Goal: Task Accomplishment & Management: Manage account settings

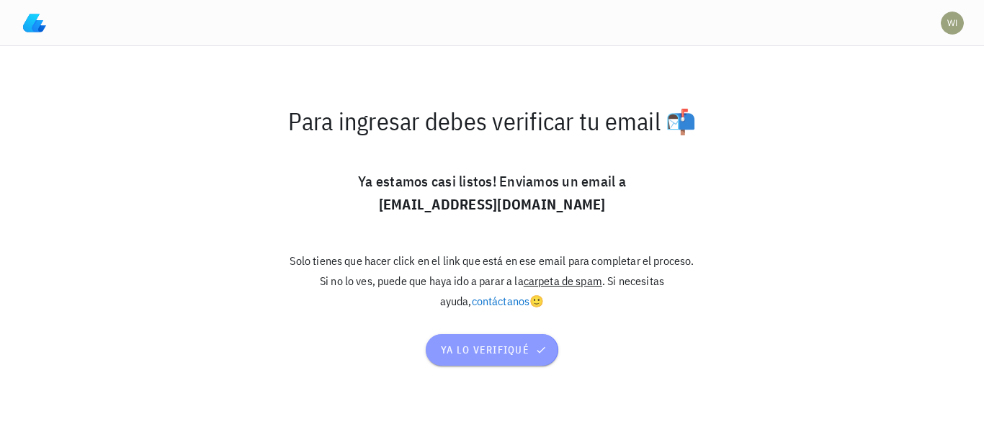
click at [479, 350] on span "ya lo verifiqué" at bounding box center [492, 349] width 104 height 13
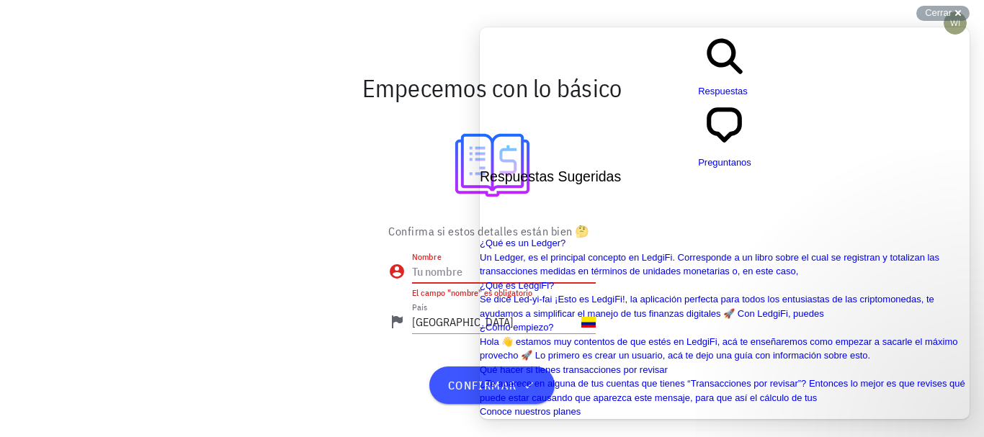
click at [440, 277] on input "Nombre" at bounding box center [504, 271] width 184 height 23
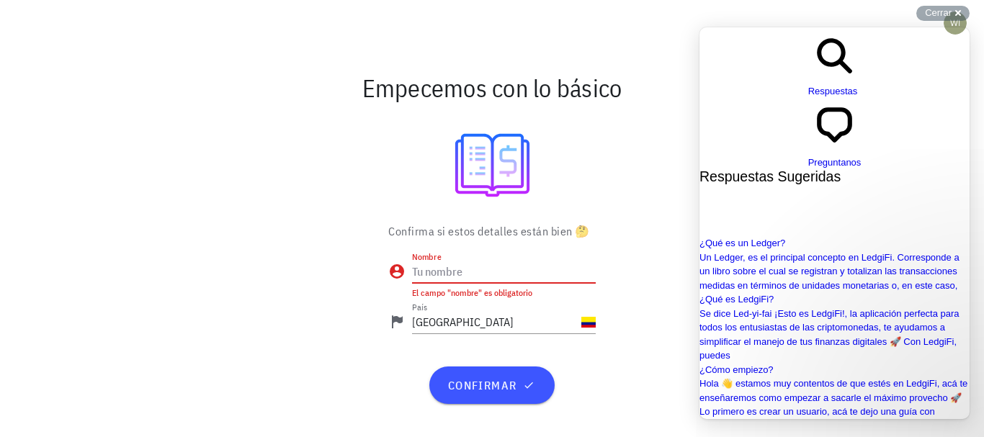
click at [433, 266] on input "Nombre" at bounding box center [504, 271] width 184 height 23
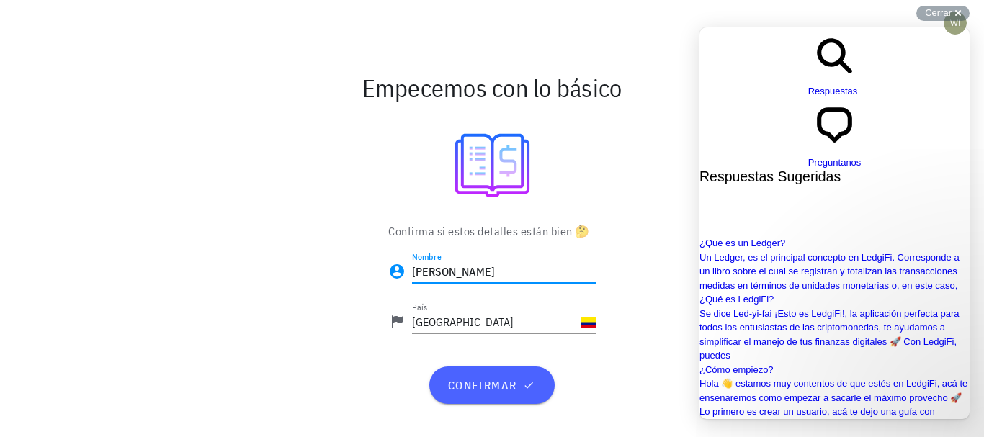
type input "William"
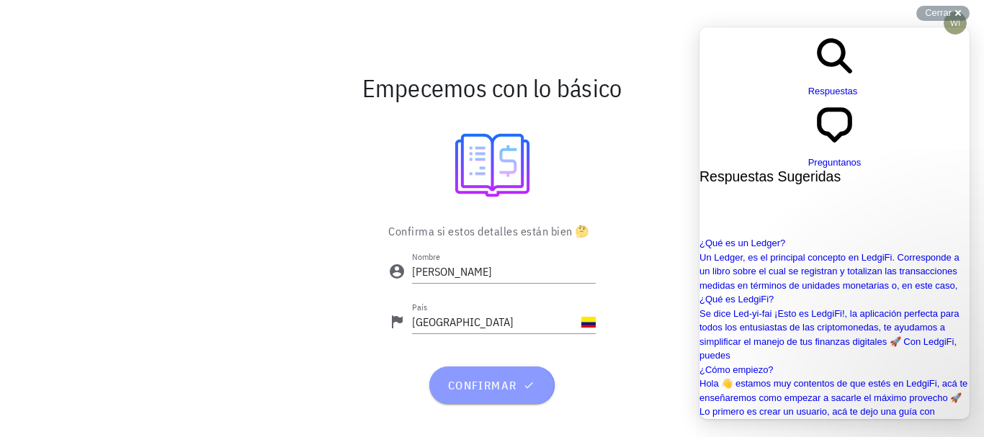
click at [487, 387] on span "confirmar" at bounding box center [491, 385] width 90 height 14
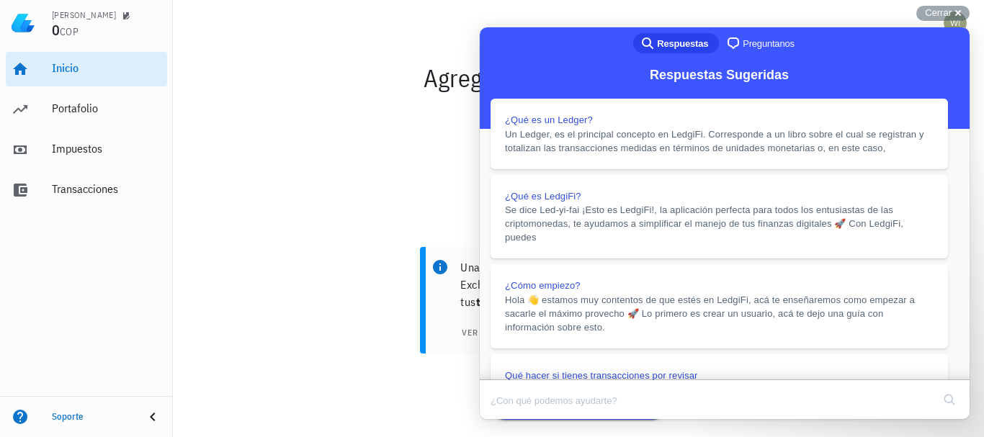
click at [506, 420] on button "Close" at bounding box center [493, 429] width 26 height 19
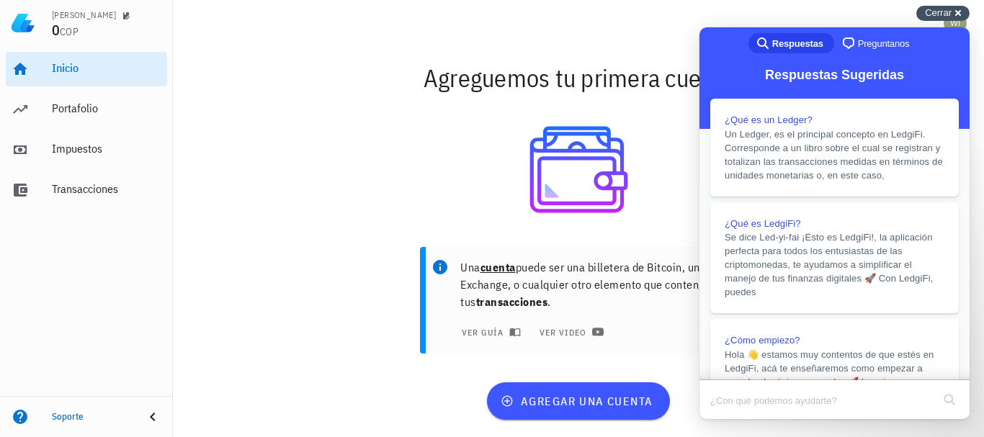
click at [955, 14] on div "Cerrar cross-small" at bounding box center [942, 13] width 53 height 15
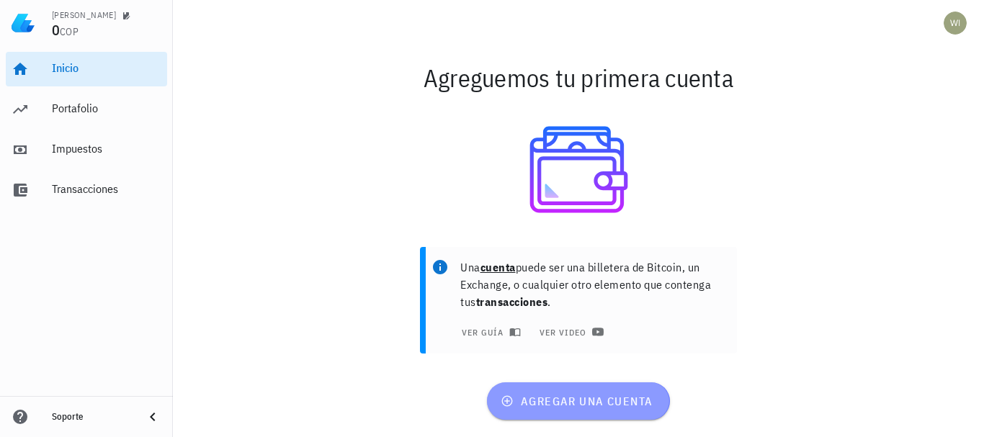
click at [580, 403] on span "agregar una cuenta" at bounding box center [577, 401] width 149 height 14
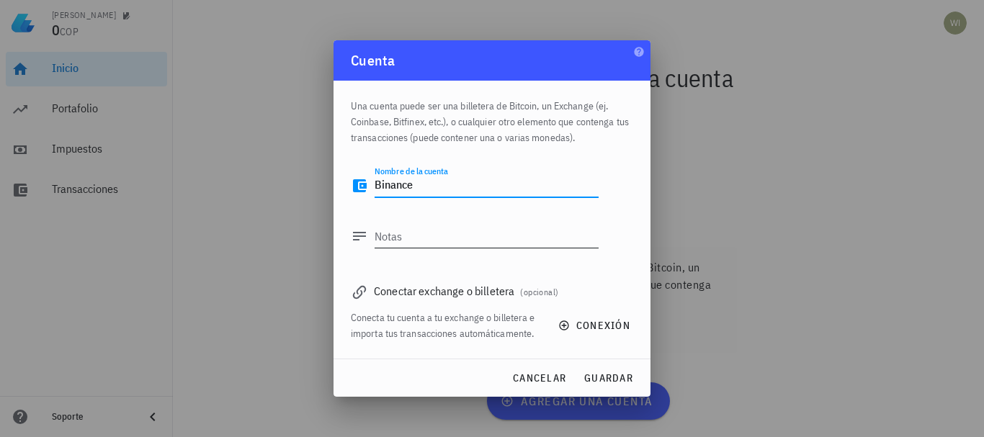
type textarea "Binance"
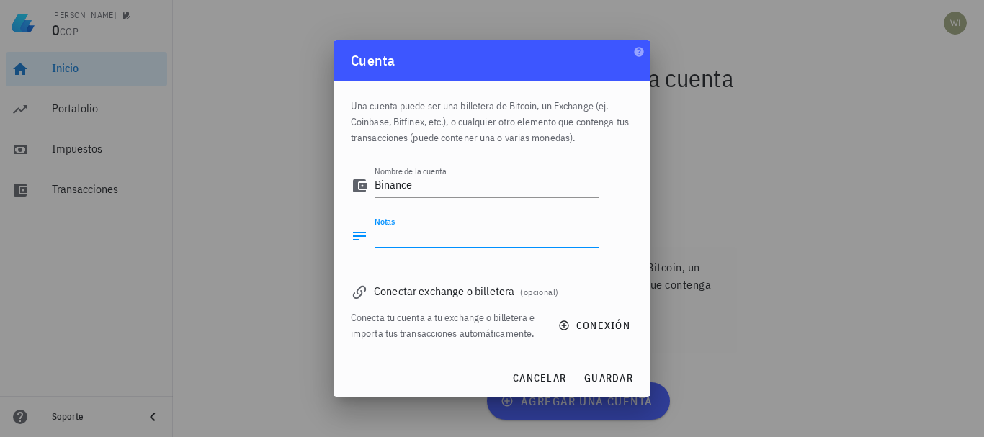
click at [388, 236] on textarea "Notas" at bounding box center [486, 236] width 224 height 23
type textarea "-"
type textarea "Cuenta Binance"
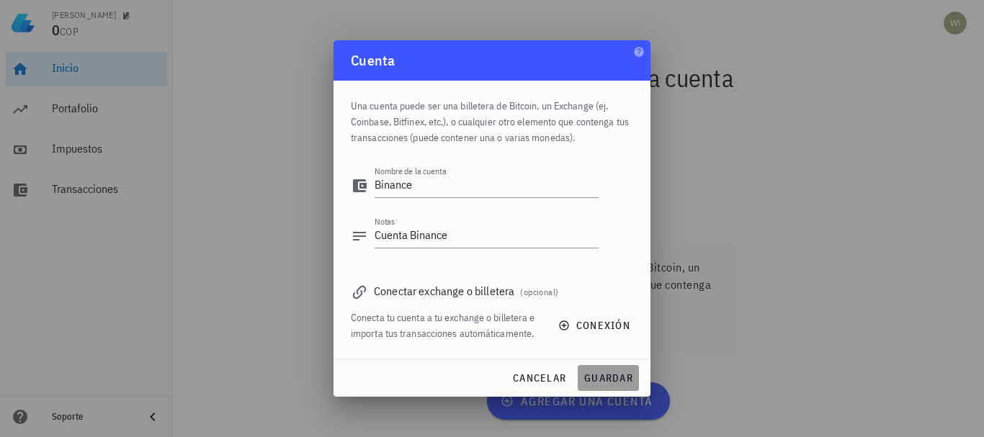
click at [605, 375] on span "guardar" at bounding box center [608, 378] width 50 height 13
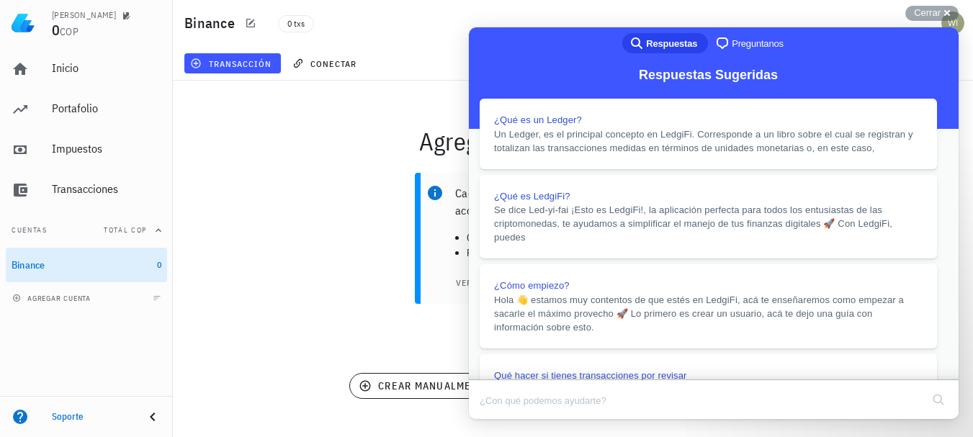
click at [182, 240] on div "Cada transacción esta asociada a una cuenta y son acciones como: Compra de 1 BT…" at bounding box center [572, 264] width 817 height 200
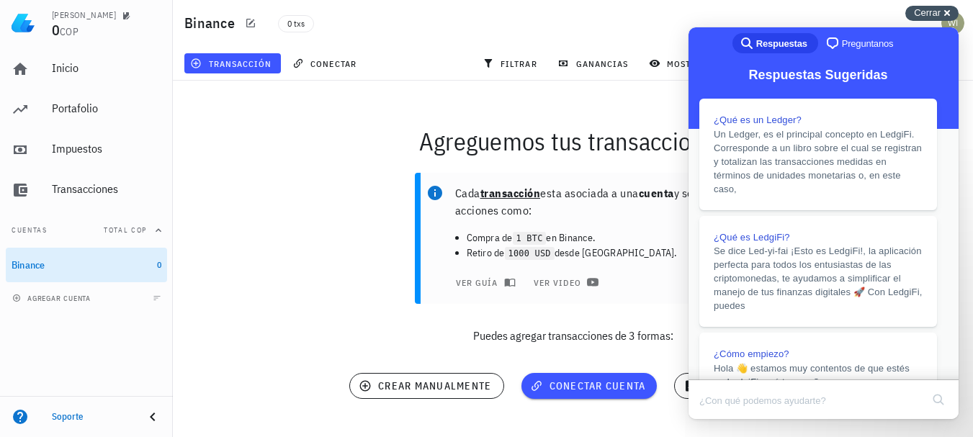
click at [940, 14] on span "Cerrar" at bounding box center [927, 12] width 27 height 11
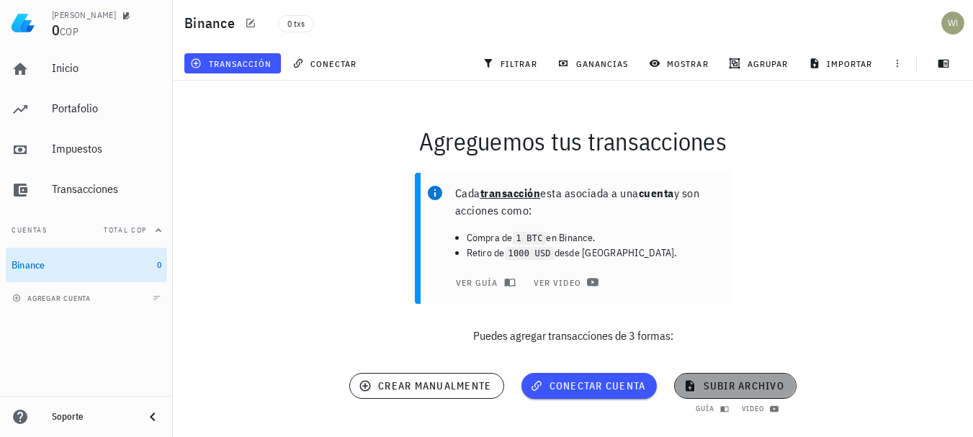
click at [747, 380] on span "subir archivo" at bounding box center [734, 385] width 97 height 13
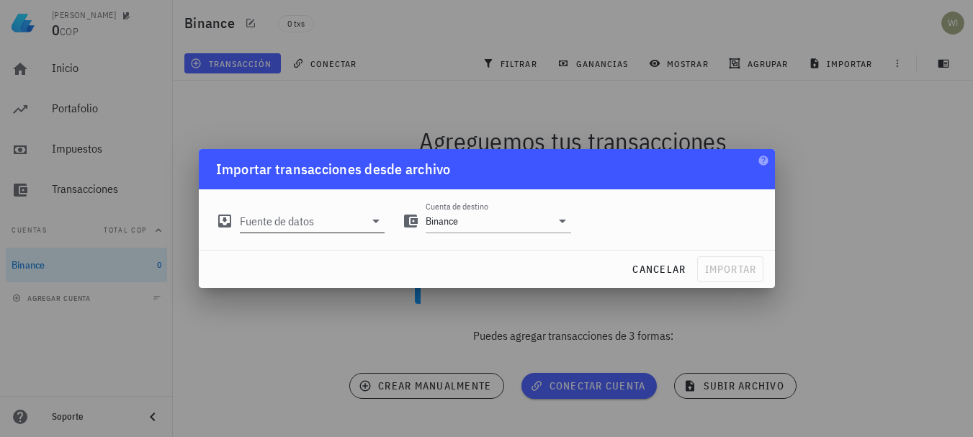
click at [221, 220] on icon at bounding box center [224, 220] width 17 height 17
click at [377, 223] on icon at bounding box center [375, 222] width 7 height 4
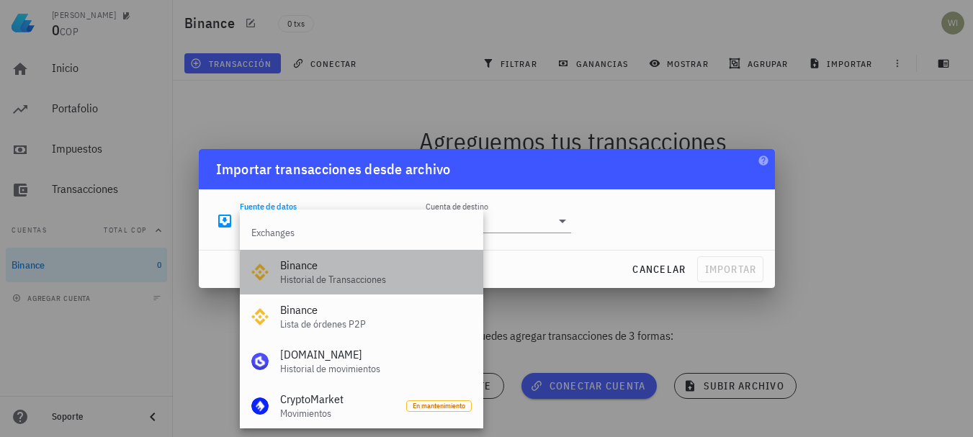
click at [316, 269] on div "Binance" at bounding box center [376, 266] width 192 height 14
type input "Binance"
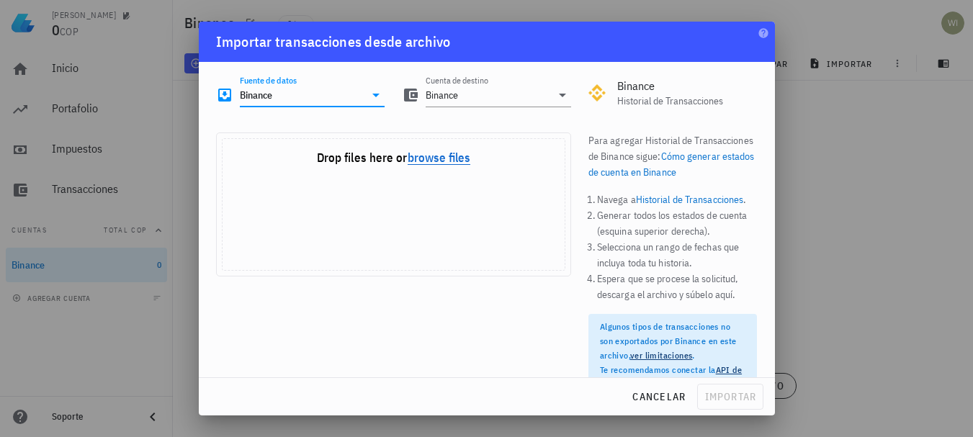
click at [429, 157] on button "browse files" at bounding box center [439, 158] width 63 height 13
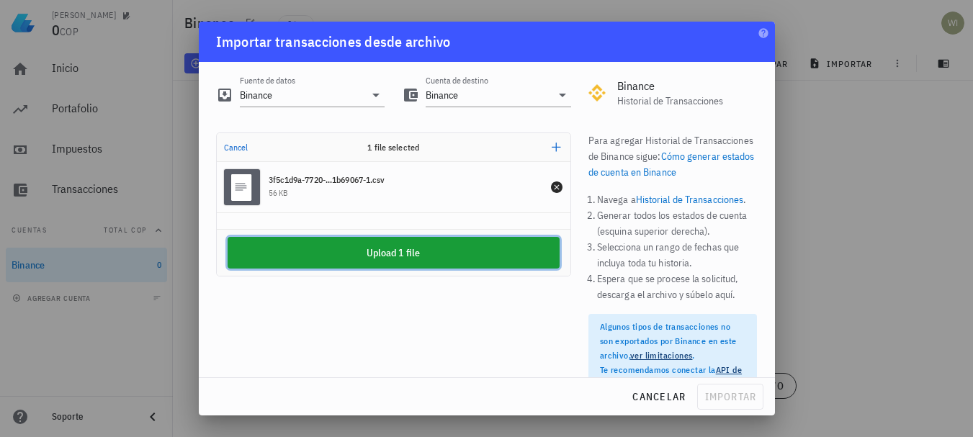
click at [442, 253] on button "Upload 1 file" at bounding box center [394, 253] width 332 height 32
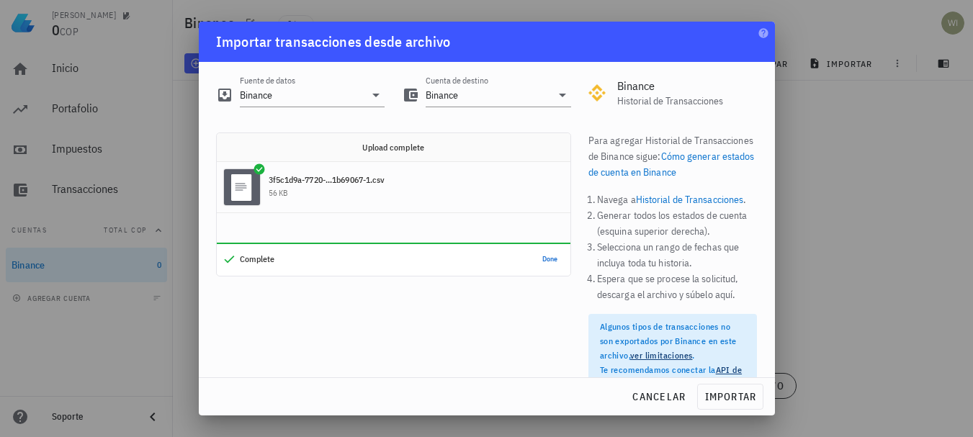
click at [848, 210] on div at bounding box center [486, 218] width 973 height 437
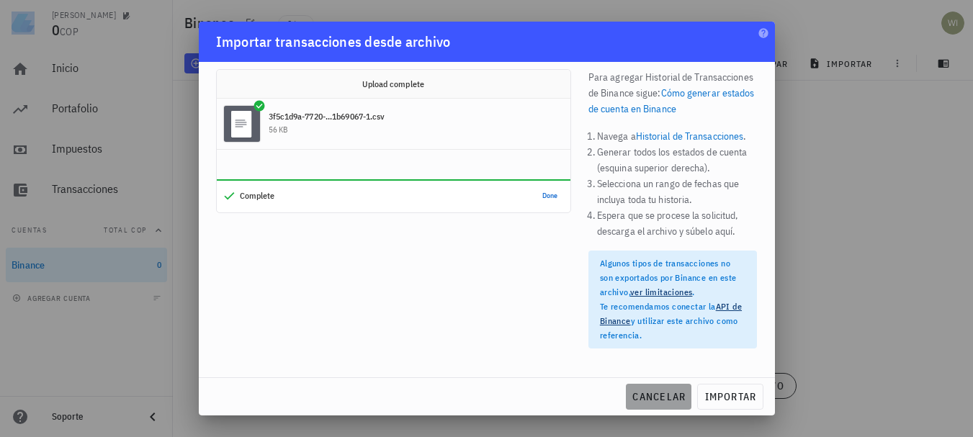
click at [660, 397] on span "cancelar" at bounding box center [659, 396] width 54 height 13
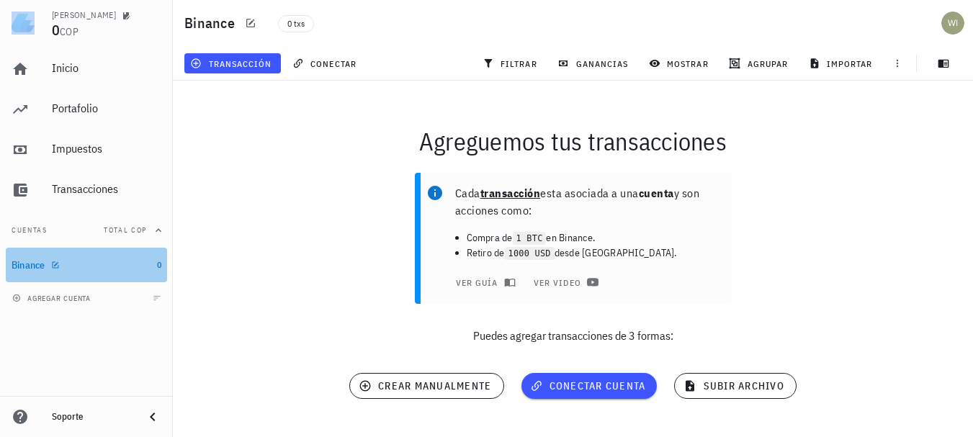
click at [71, 269] on div "Binance" at bounding box center [82, 266] width 140 height 14
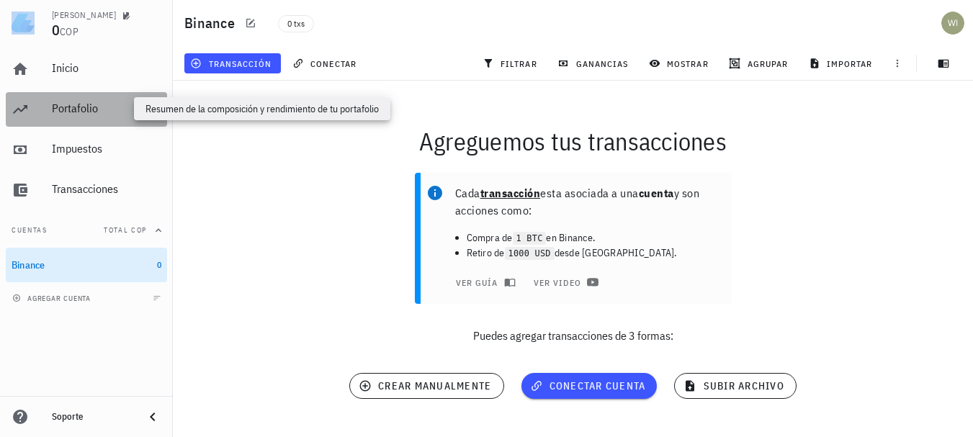
click at [78, 102] on div "Portafolio" at bounding box center [106, 109] width 109 height 14
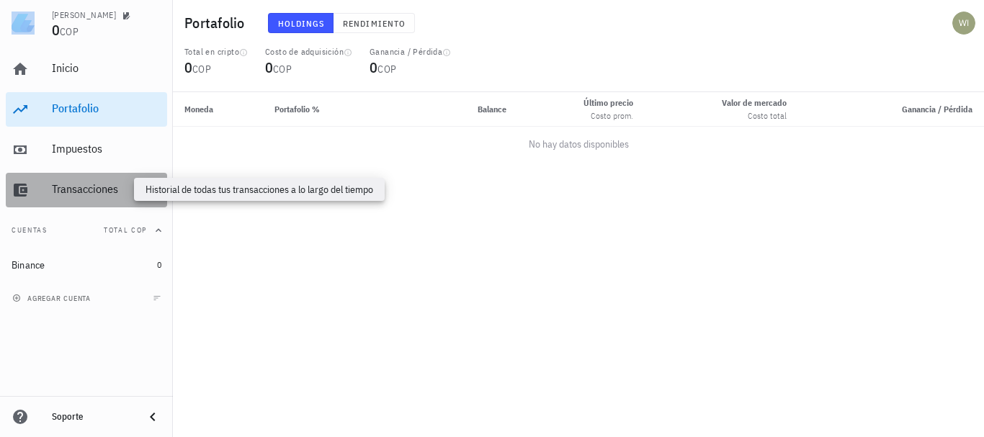
click at [99, 195] on div "Transacciones" at bounding box center [106, 189] width 109 height 14
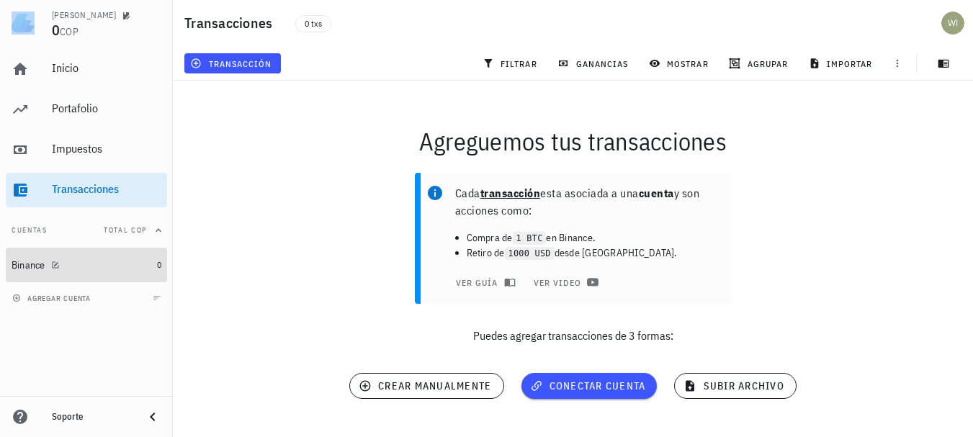
click at [38, 261] on div "Binance" at bounding box center [29, 265] width 34 height 12
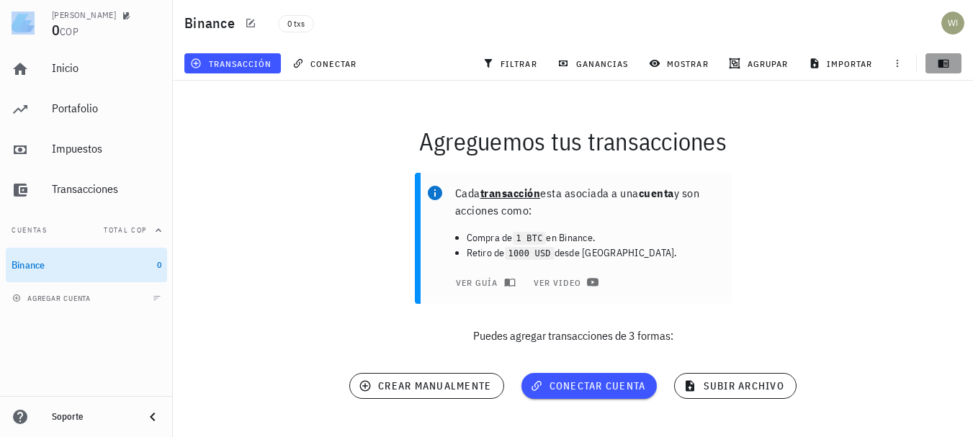
click at [945, 68] on icon "button" at bounding box center [943, 64] width 11 height 8
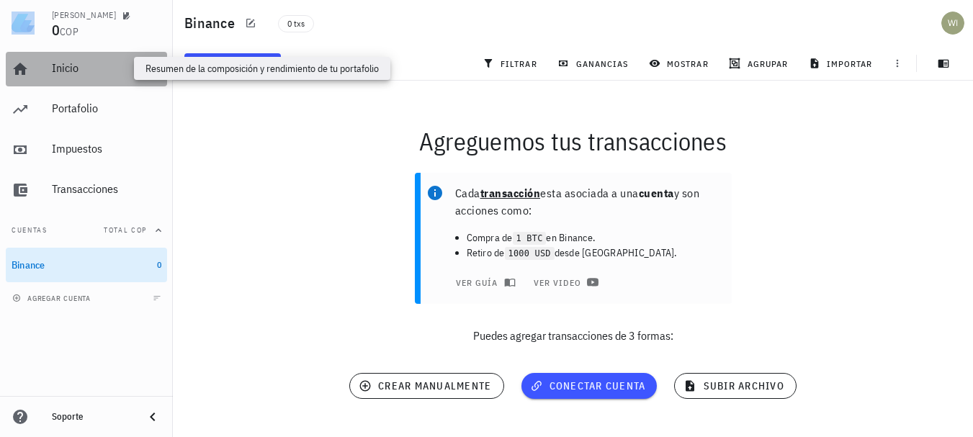
click at [69, 63] on div "Inicio" at bounding box center [106, 68] width 109 height 14
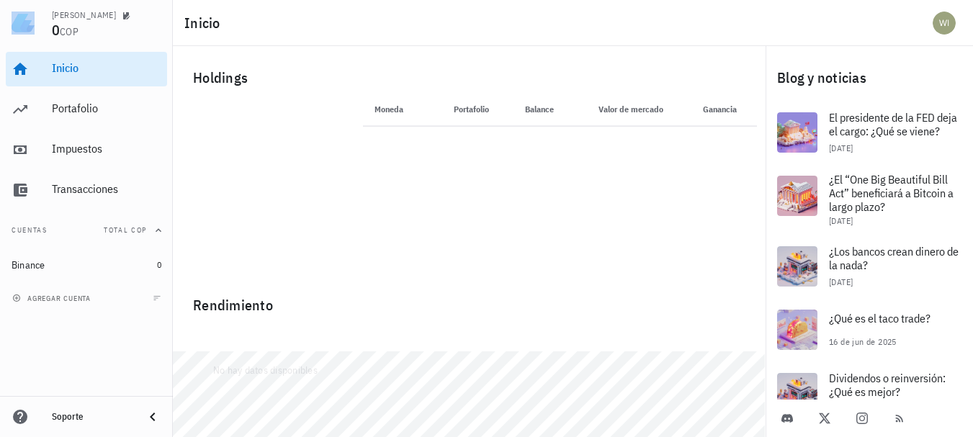
click at [459, 116] on th "Portafolio" at bounding box center [464, 109] width 73 height 35
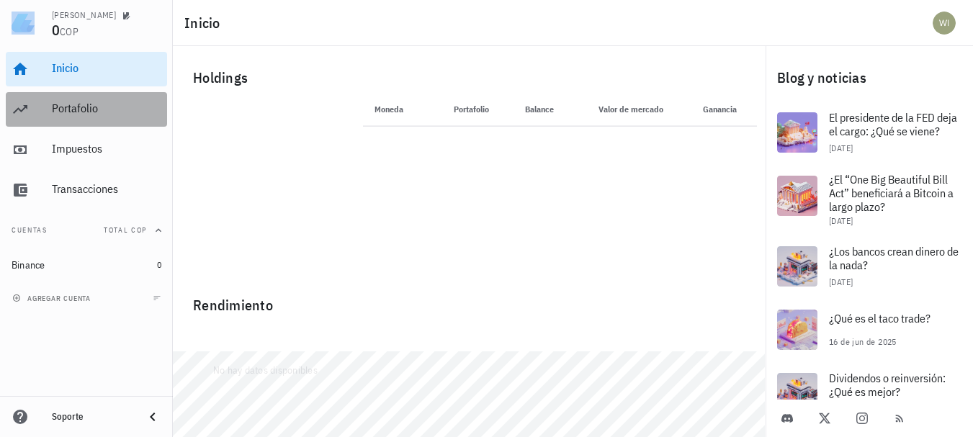
click at [83, 101] on div "Portafolio" at bounding box center [106, 109] width 109 height 32
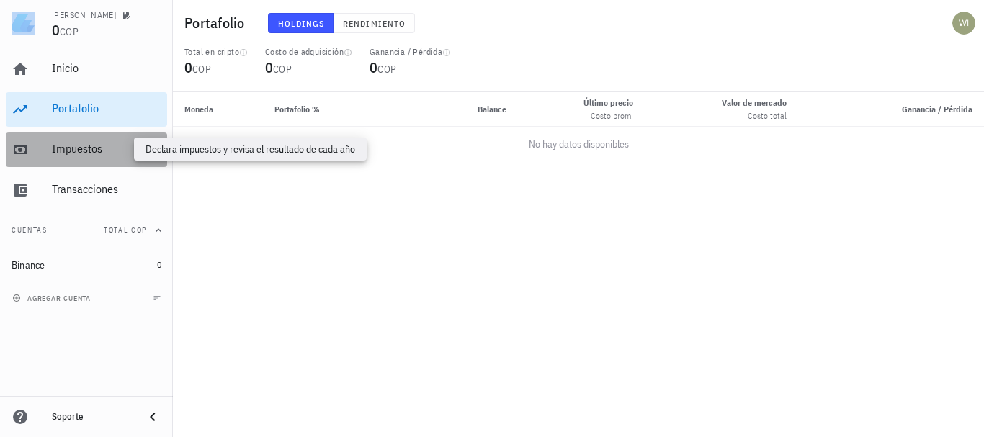
click at [74, 150] on div "Impuestos" at bounding box center [106, 149] width 109 height 14
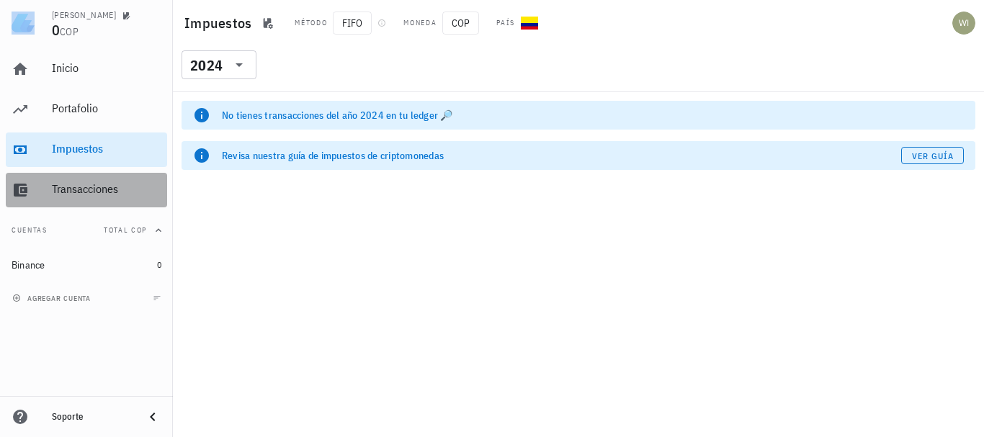
click at [94, 186] on div "Transacciones" at bounding box center [106, 189] width 109 height 14
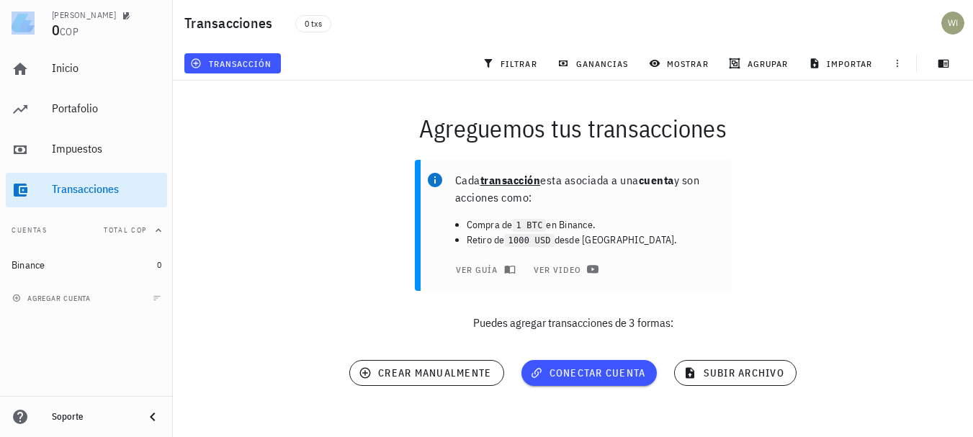
scroll to position [25, 0]
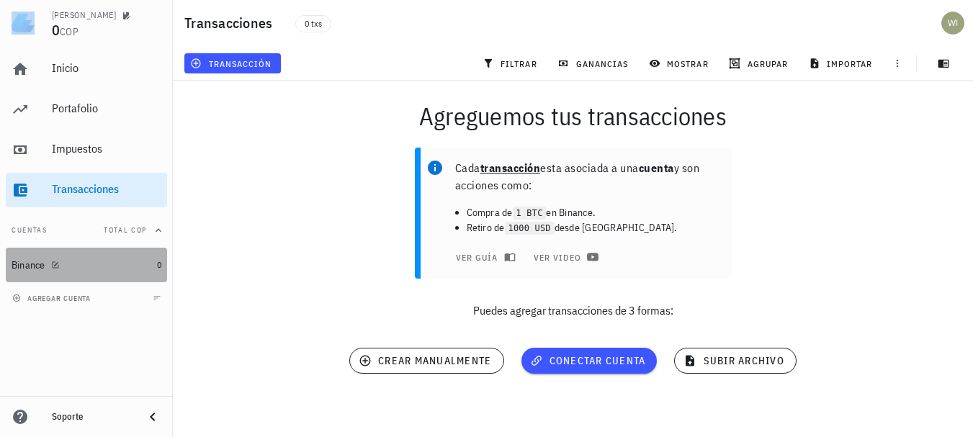
click at [42, 260] on div "Binance" at bounding box center [29, 265] width 34 height 12
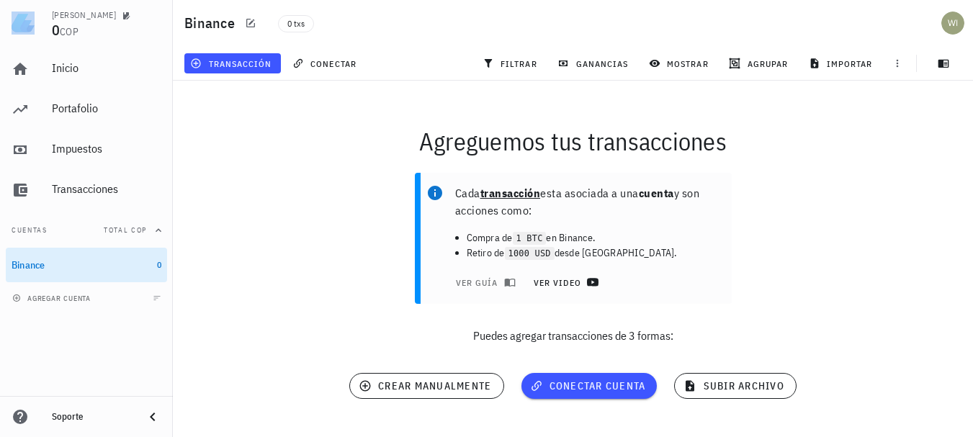
click at [587, 282] on icon at bounding box center [593, 282] width 12 height 8
click at [706, 391] on span "subir archivo" at bounding box center [734, 385] width 97 height 13
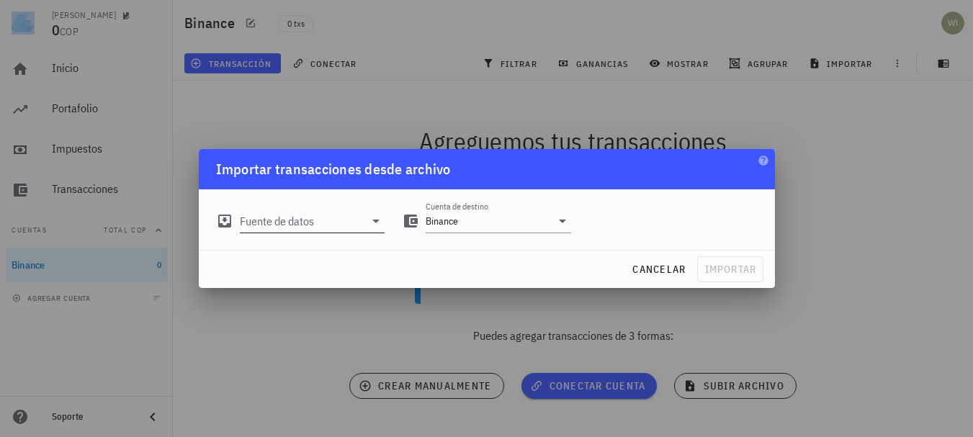
click at [375, 224] on icon at bounding box center [375, 220] width 17 height 17
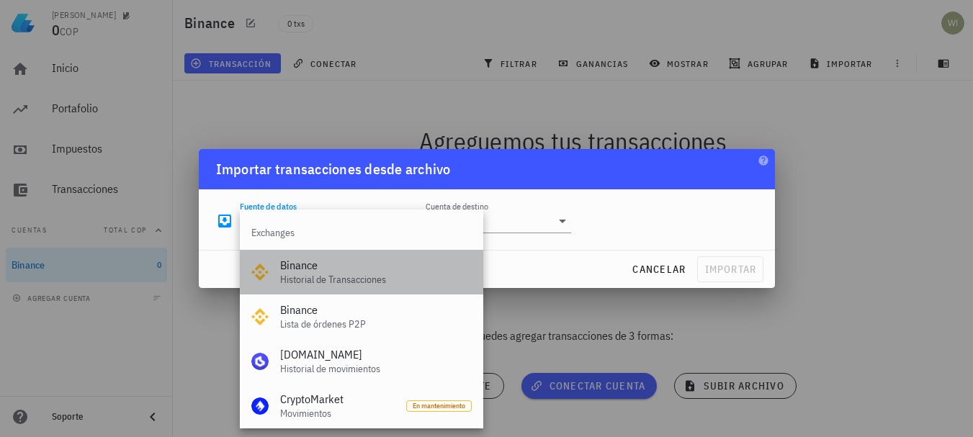
click at [311, 279] on div "Historial de Transacciones" at bounding box center [376, 280] width 192 height 12
type input "Binance"
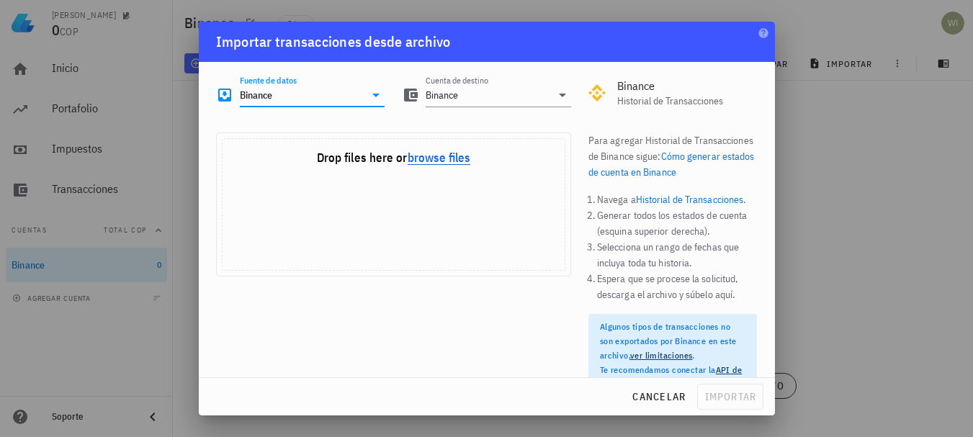
click at [439, 156] on button "browse files" at bounding box center [439, 158] width 63 height 13
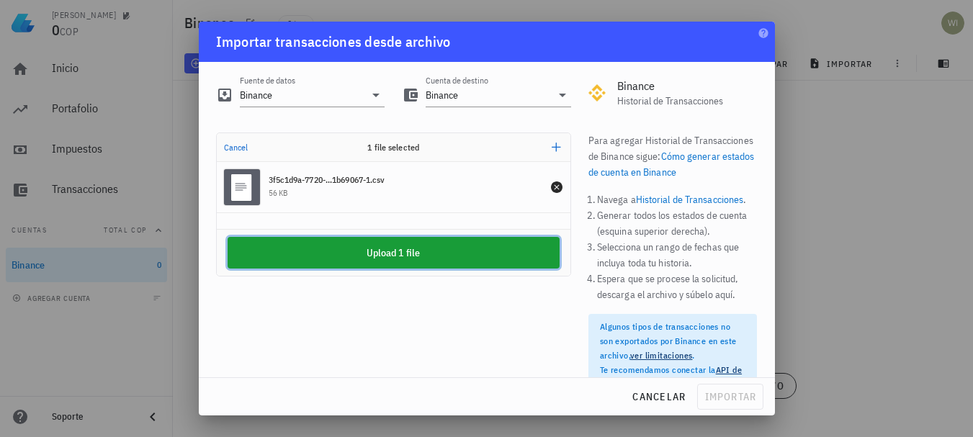
click at [436, 254] on button "Upload 1 file" at bounding box center [394, 253] width 332 height 32
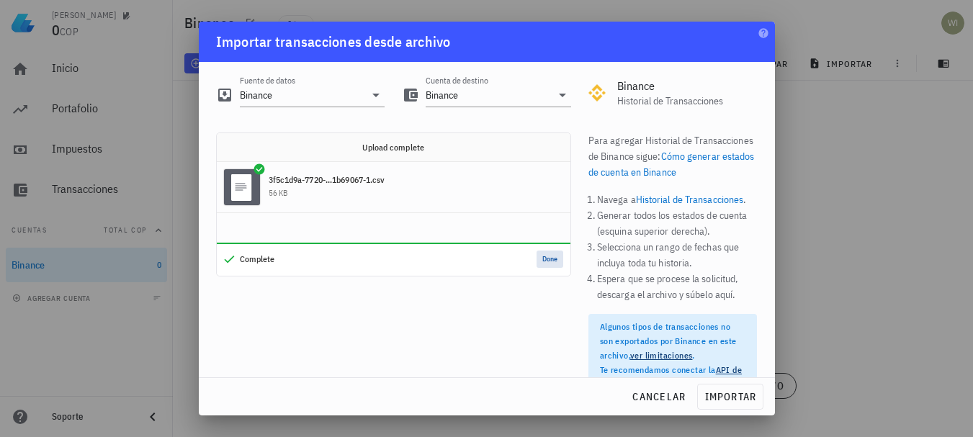
click at [550, 261] on button "Done" at bounding box center [549, 259] width 27 height 17
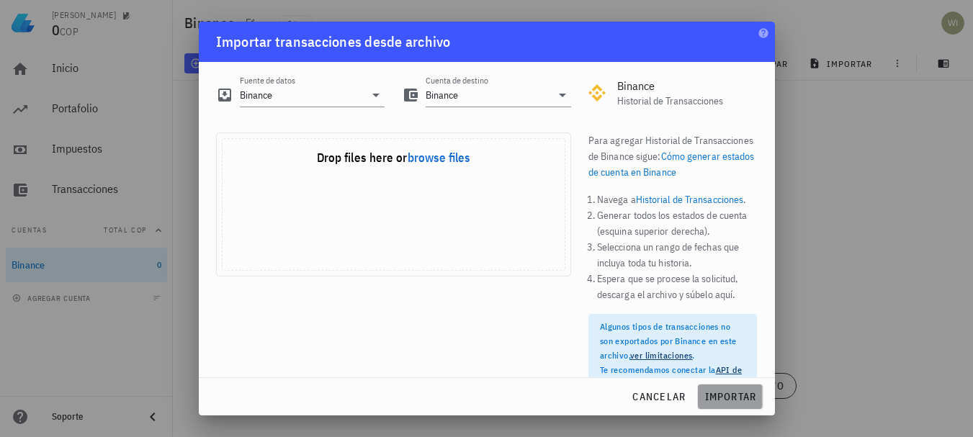
click at [742, 397] on span "importar" at bounding box center [730, 396] width 53 height 13
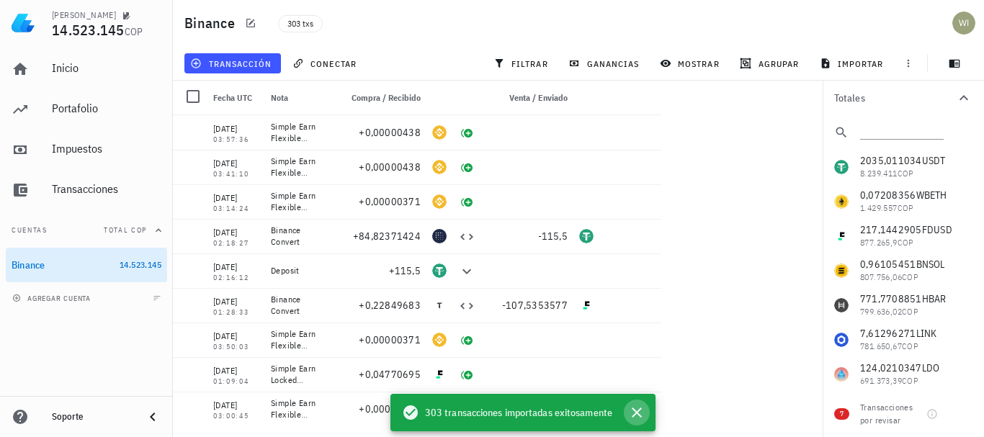
click at [637, 407] on icon "button" at bounding box center [636, 412] width 17 height 17
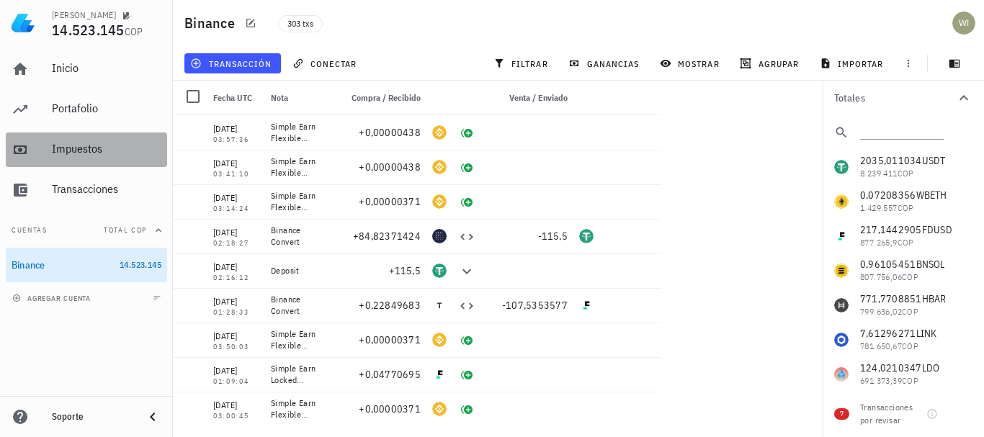
click at [84, 146] on div "Impuestos" at bounding box center [106, 149] width 109 height 14
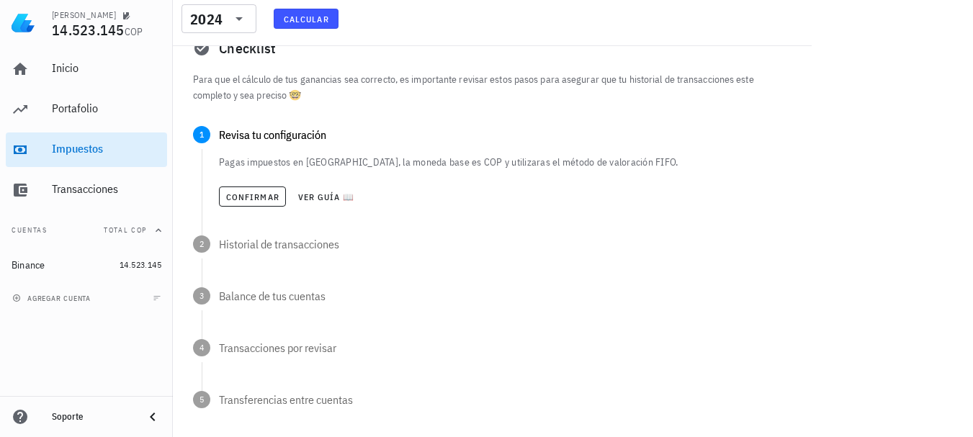
scroll to position [144, 0]
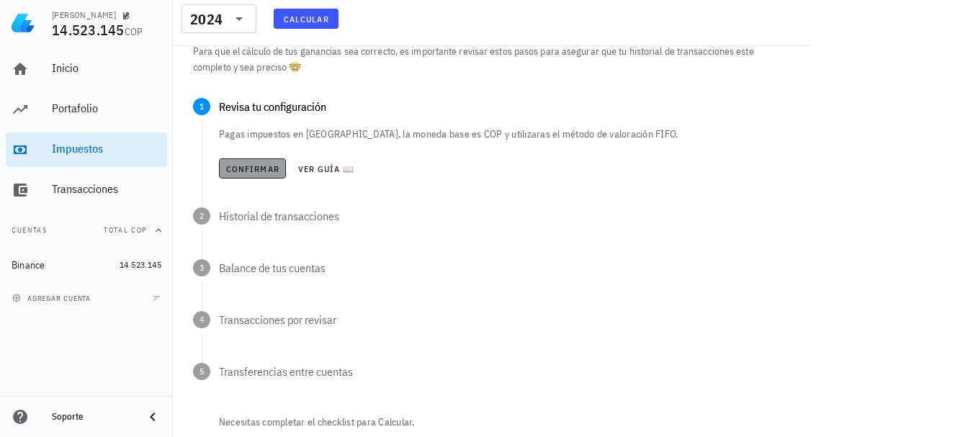
click at [260, 168] on span "Confirmar" at bounding box center [252, 168] width 54 height 11
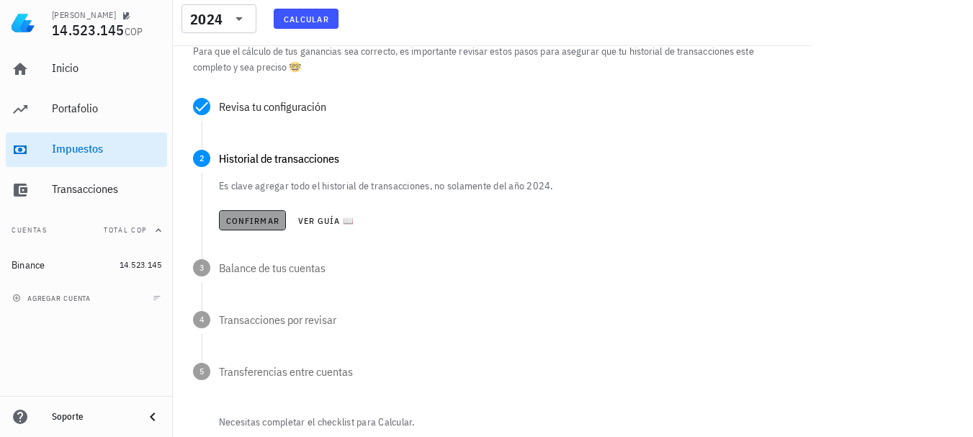
click at [268, 223] on span "Confirmar" at bounding box center [252, 220] width 54 height 11
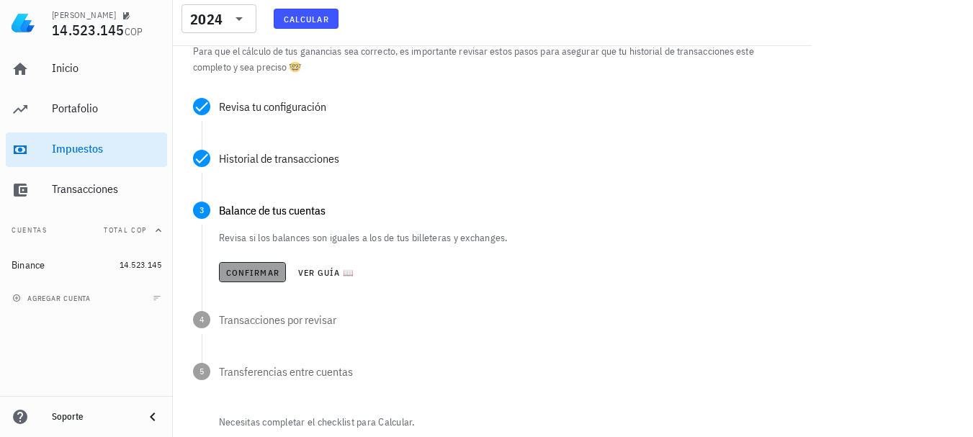
click at [258, 272] on span "Confirmar" at bounding box center [252, 272] width 54 height 11
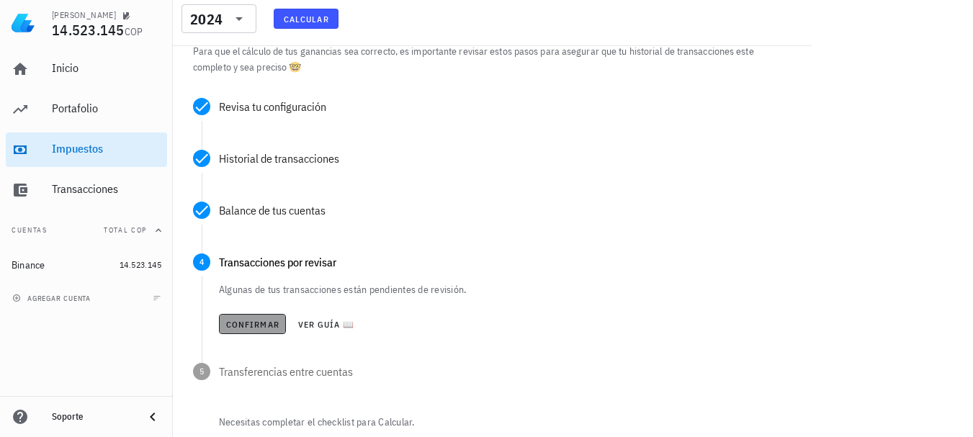
click at [245, 319] on span "Confirmar" at bounding box center [252, 324] width 54 height 11
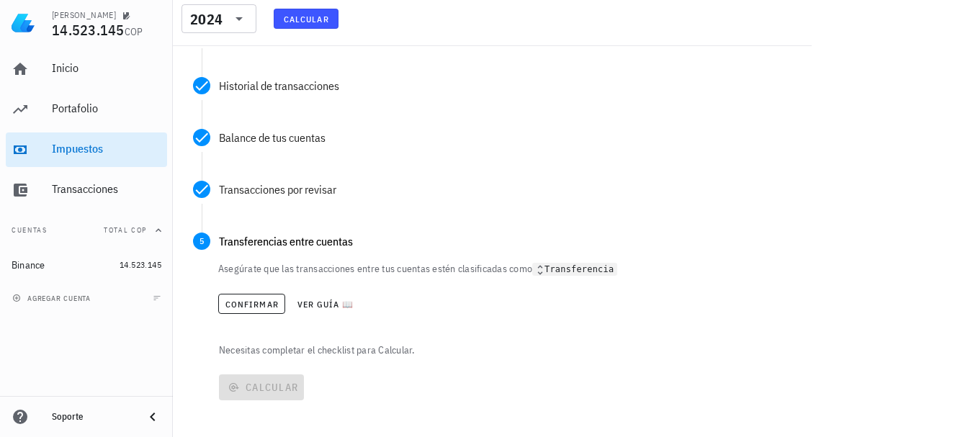
scroll to position [229, 0]
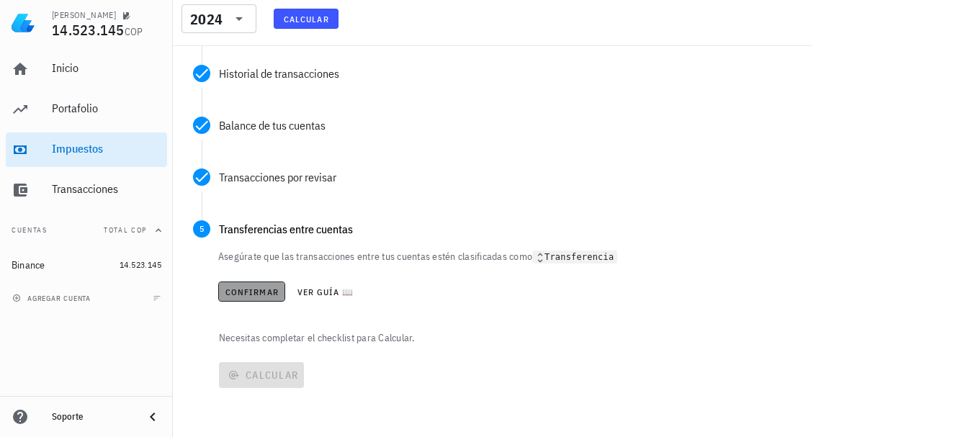
click at [239, 293] on span "Confirmar" at bounding box center [252, 292] width 54 height 11
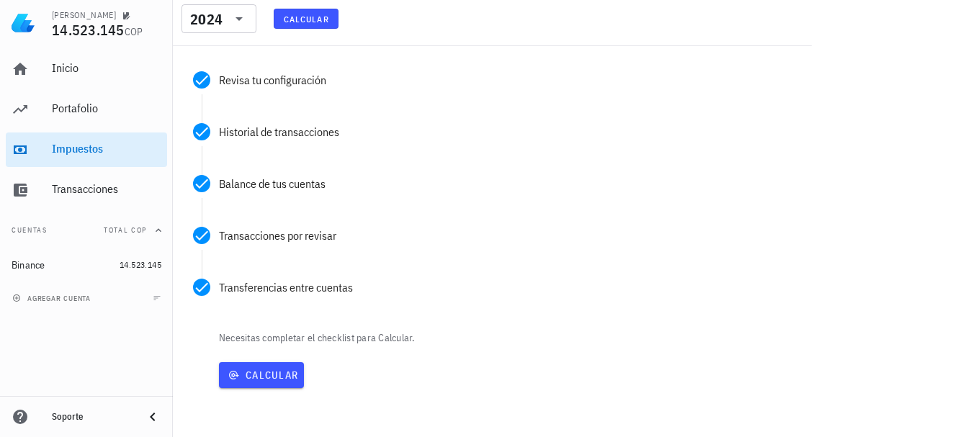
scroll to position [171, 0]
click at [261, 372] on span "Calcular" at bounding box center [261, 375] width 73 height 13
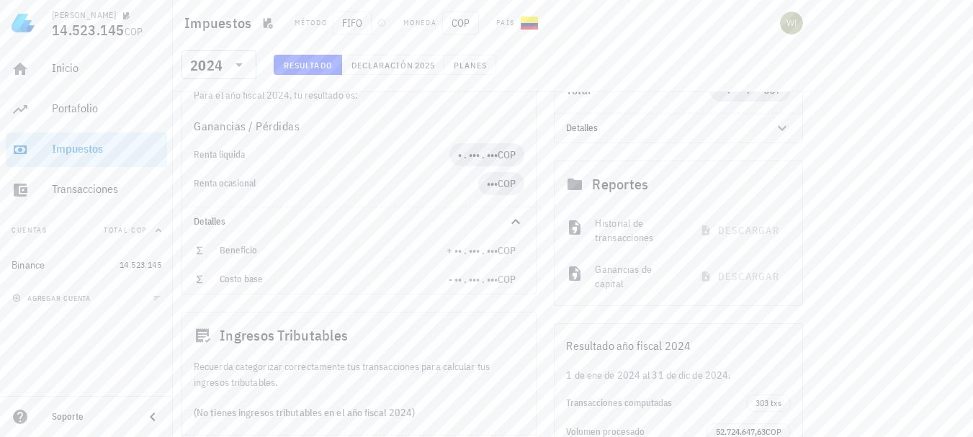
scroll to position [163, 0]
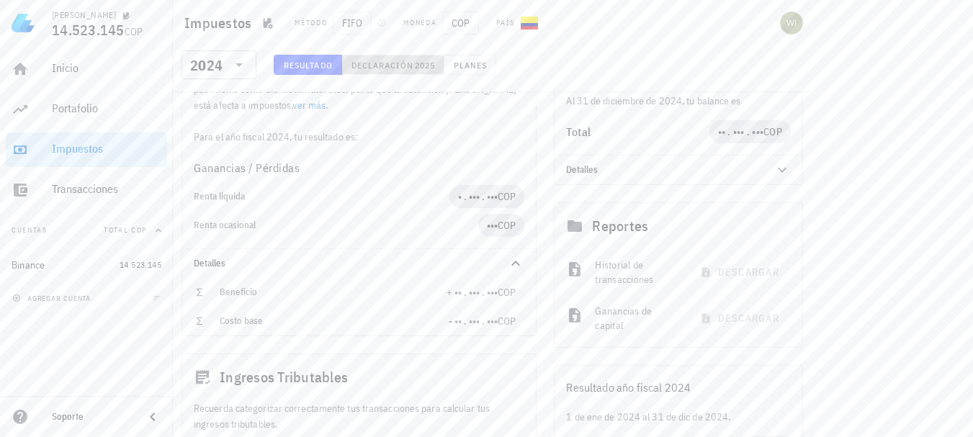
click at [421, 65] on span "2025" at bounding box center [424, 65] width 21 height 11
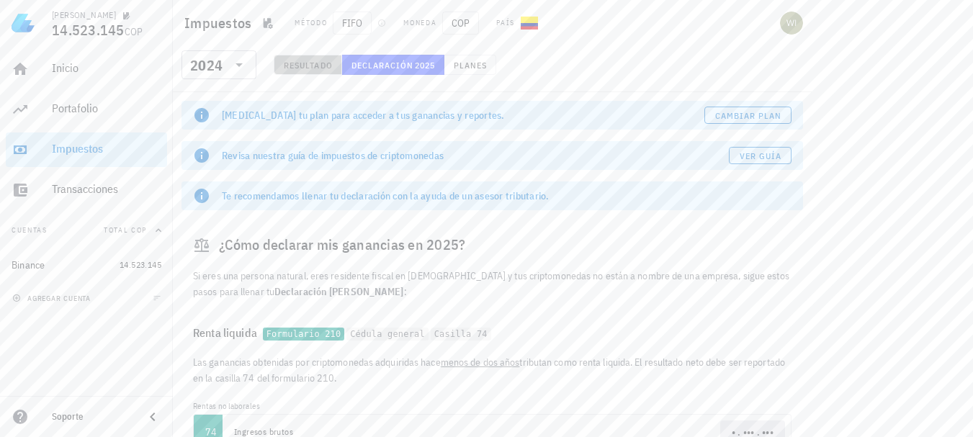
click at [300, 62] on span "Resultado" at bounding box center [308, 65] width 50 height 11
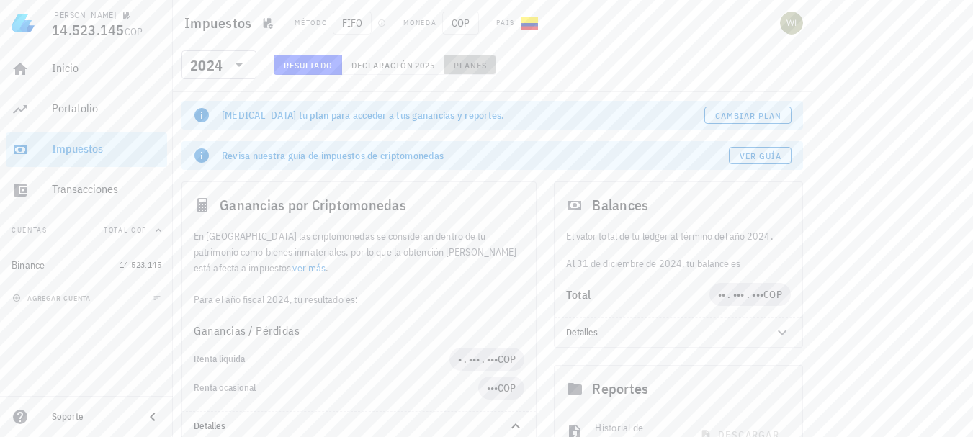
click at [482, 65] on span "Planes" at bounding box center [470, 65] width 35 height 11
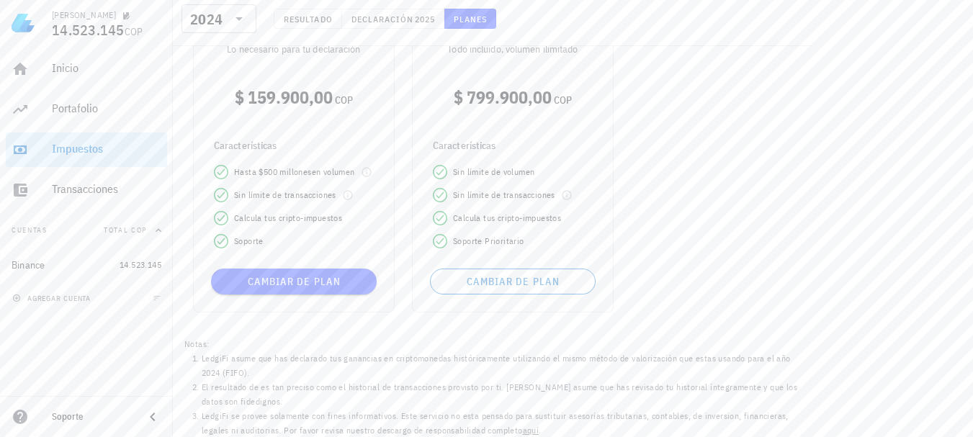
scroll to position [610, 0]
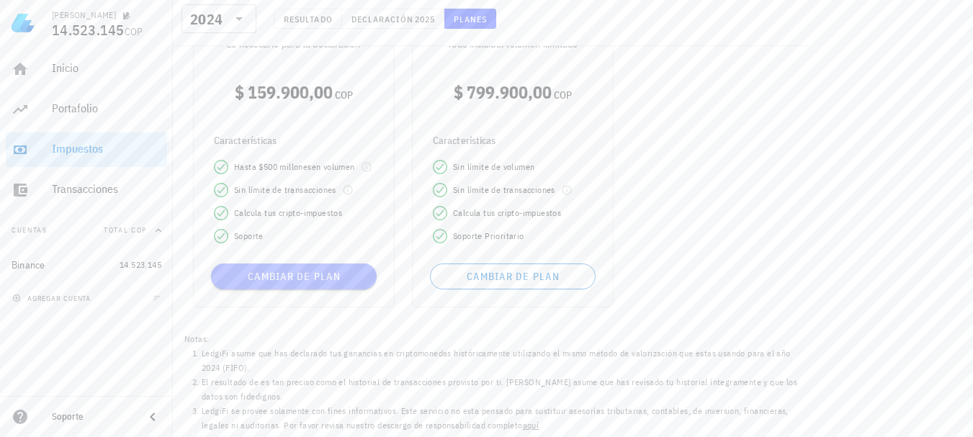
click at [321, 276] on span "Cambiar de plan" at bounding box center [294, 276] width 154 height 13
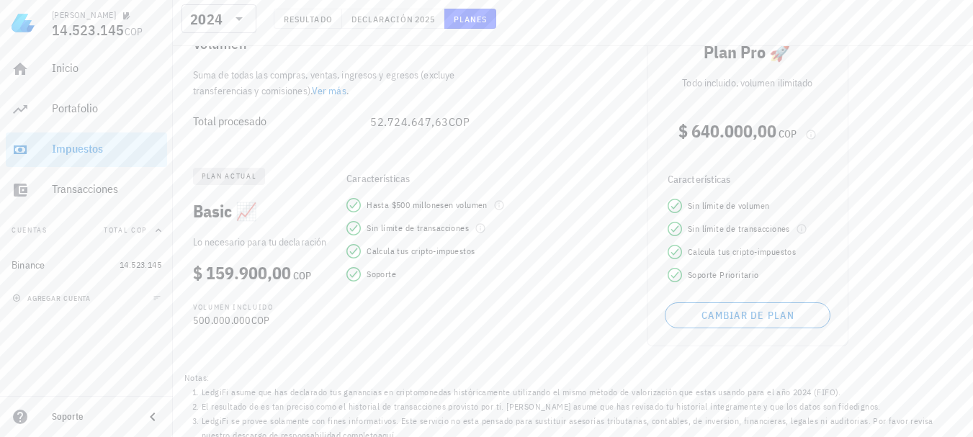
scroll to position [163, 0]
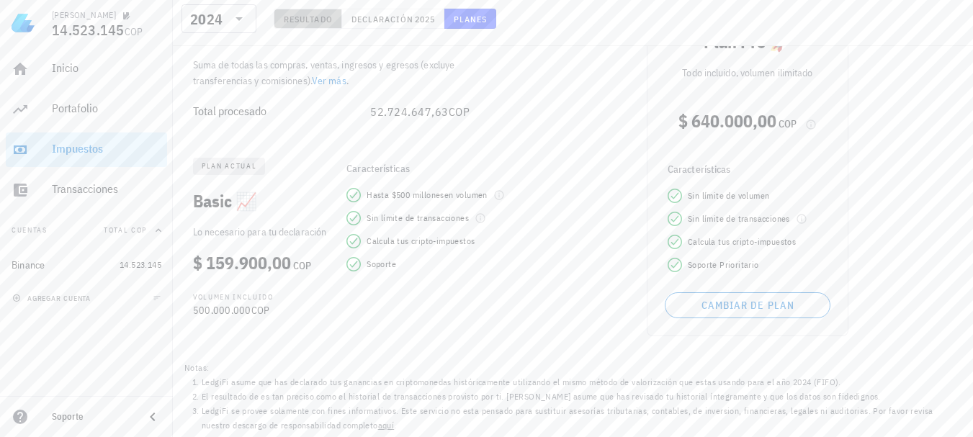
click at [312, 19] on span "Resultado" at bounding box center [308, 19] width 50 height 11
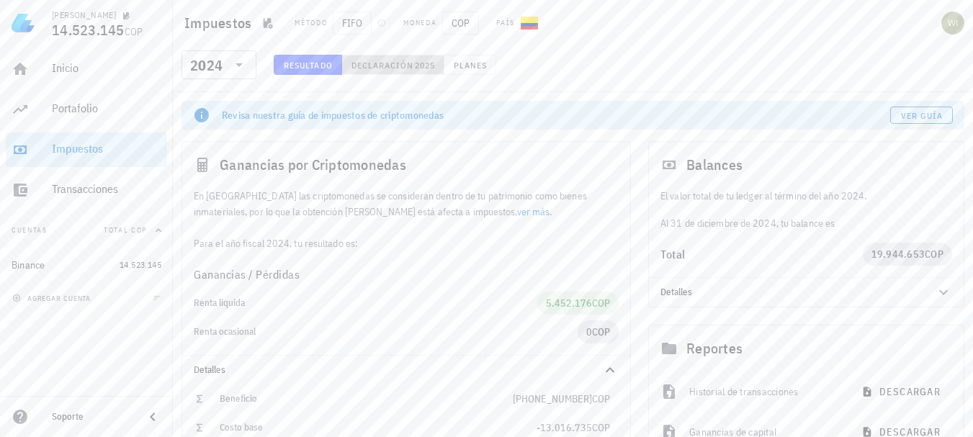
click at [390, 64] on span "Declaración" at bounding box center [382, 65] width 63 height 11
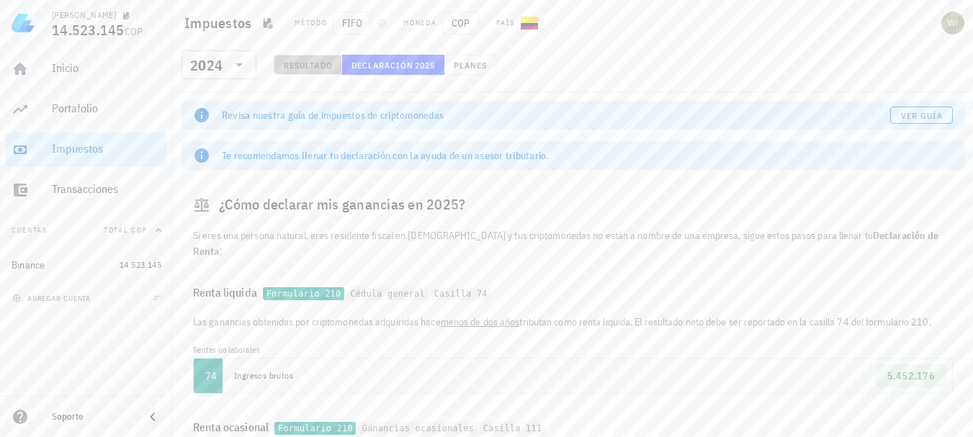
click at [314, 62] on span "Resultado" at bounding box center [308, 65] width 50 height 11
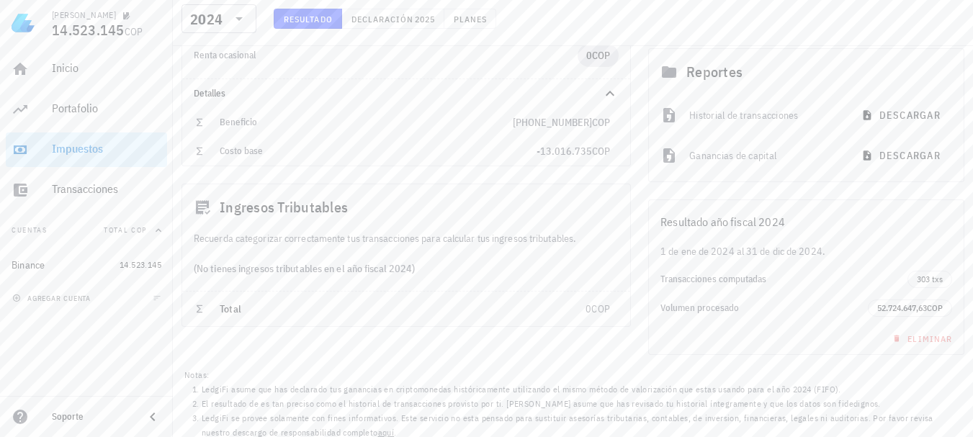
scroll to position [284, 0]
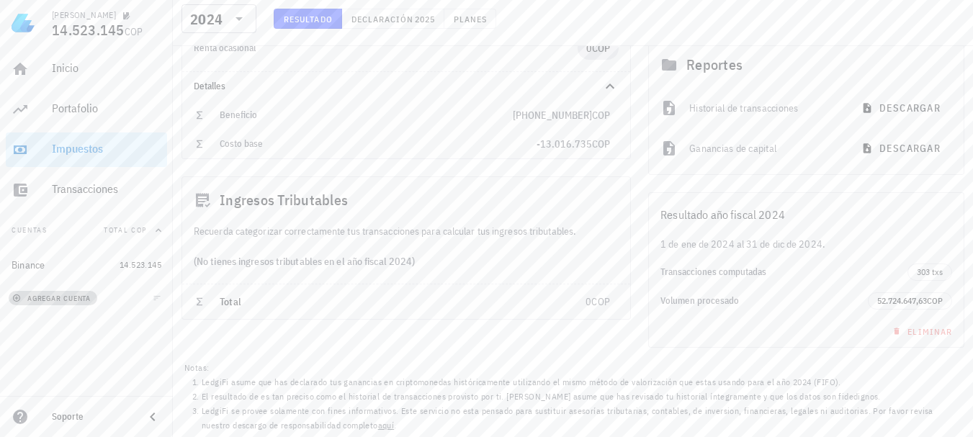
click at [71, 296] on span "agregar cuenta" at bounding box center [53, 298] width 76 height 9
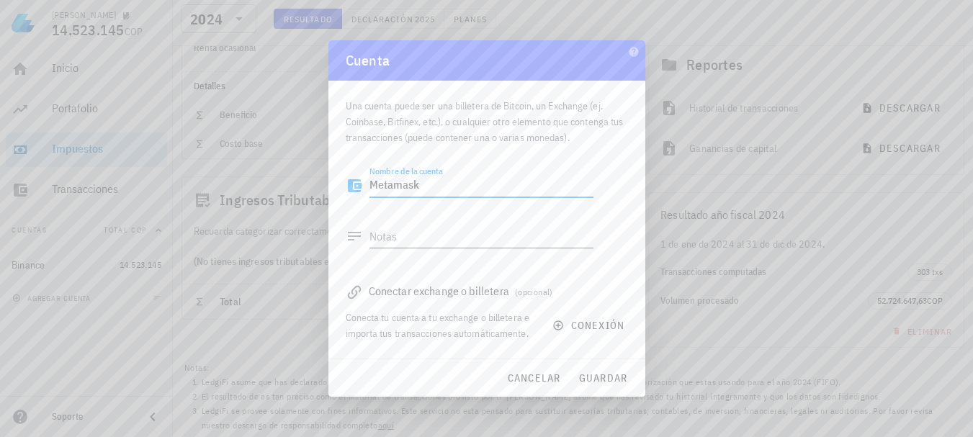
type textarea "Metamask"
click at [381, 236] on textarea "Notas" at bounding box center [481, 236] width 224 height 23
type textarea "Billetera Metamask"
click at [599, 372] on span "guardar" at bounding box center [603, 378] width 50 height 13
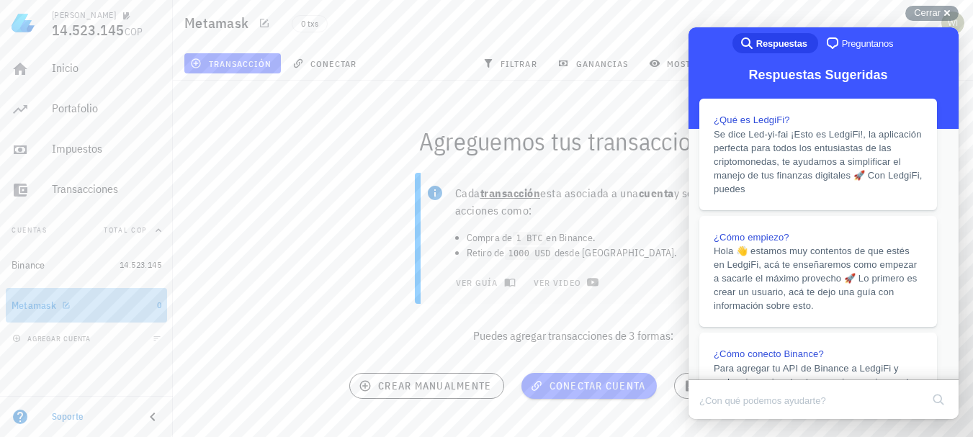
click at [49, 310] on div "Metamask" at bounding box center [34, 306] width 45 height 12
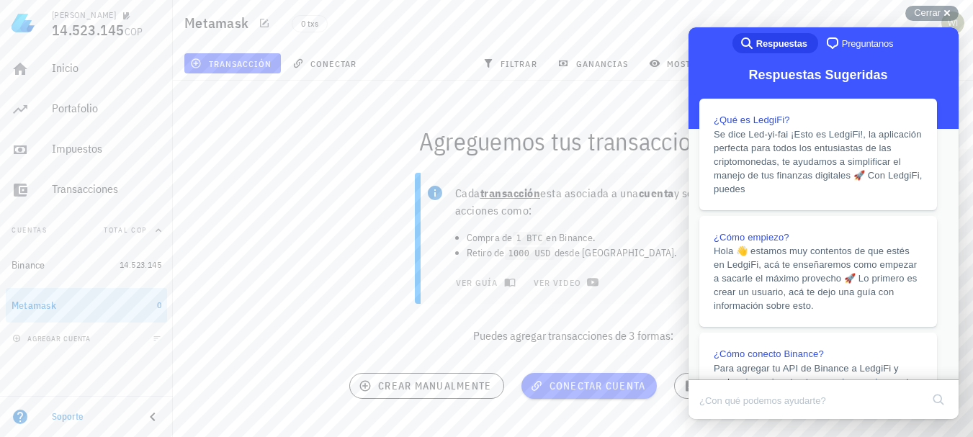
click at [715, 420] on button "Close" at bounding box center [702, 429] width 26 height 19
click at [932, 10] on span "Cerrar" at bounding box center [927, 12] width 27 height 11
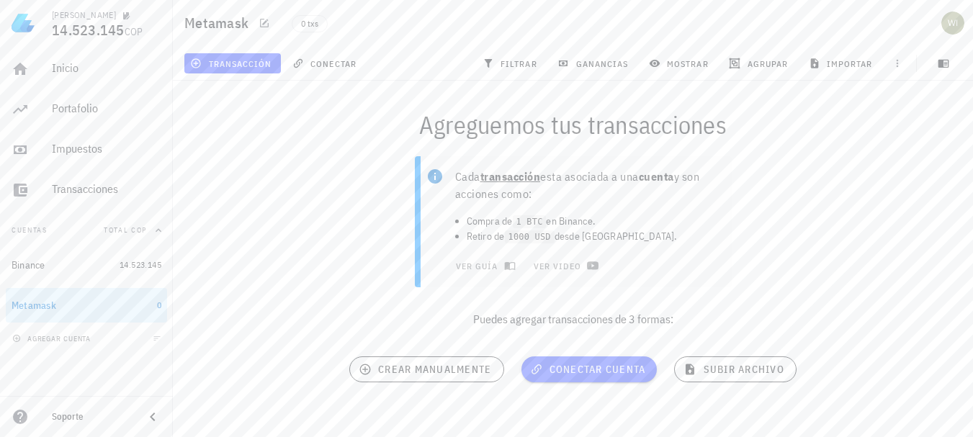
scroll to position [25, 0]
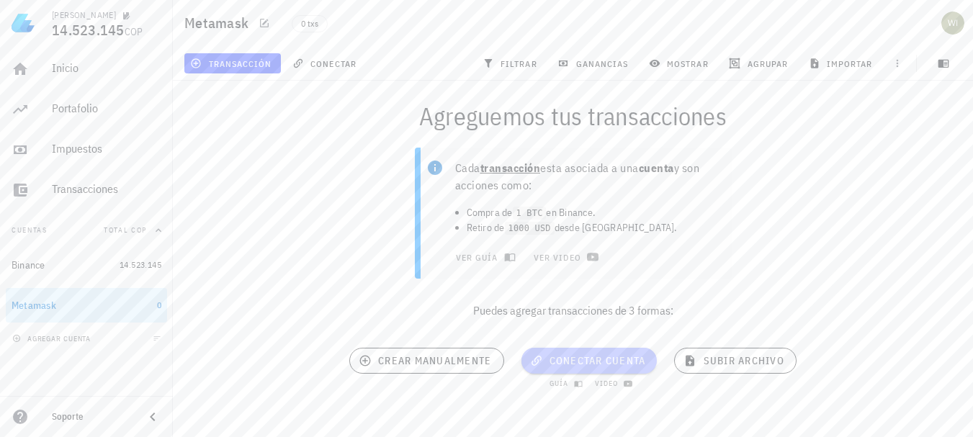
click at [606, 362] on span "conectar cuenta" at bounding box center [589, 360] width 113 height 13
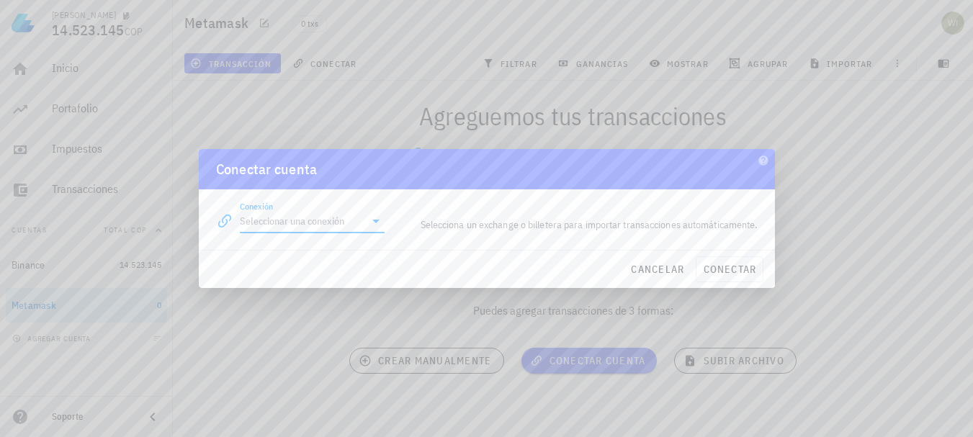
click at [347, 225] on input "Conexión" at bounding box center [302, 221] width 125 height 23
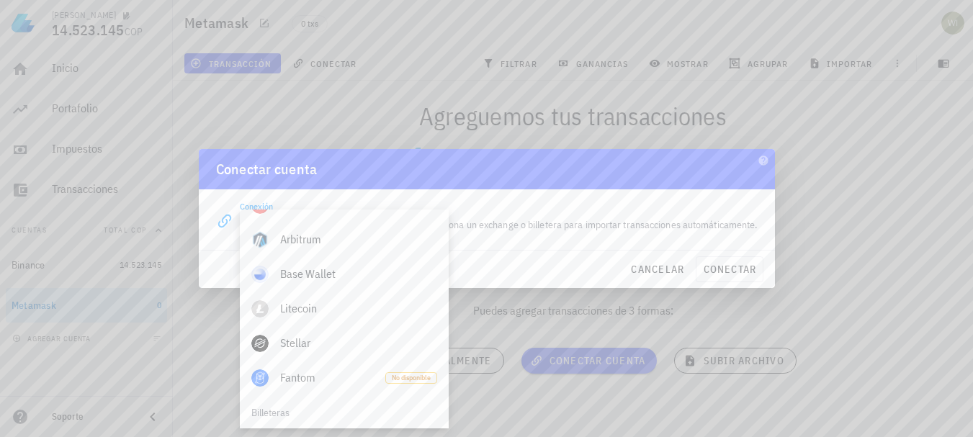
scroll to position [945, 0]
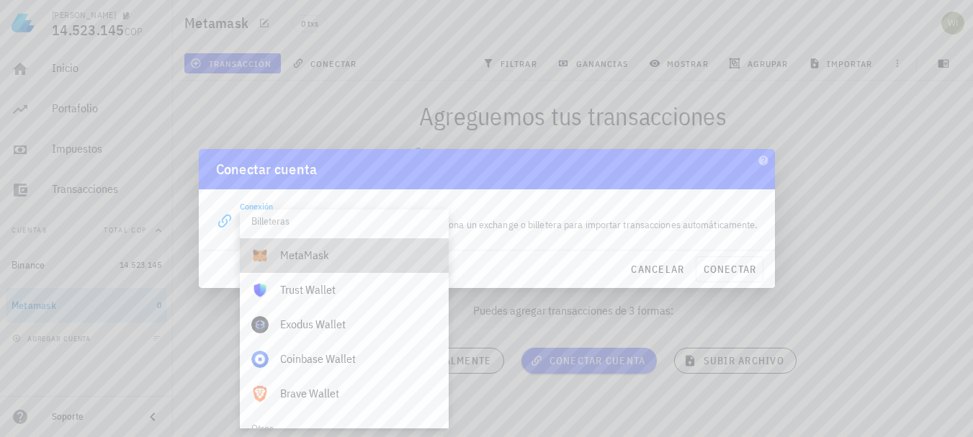
click at [303, 258] on div "MetaMask" at bounding box center [358, 255] width 157 height 14
type input "MetaMask"
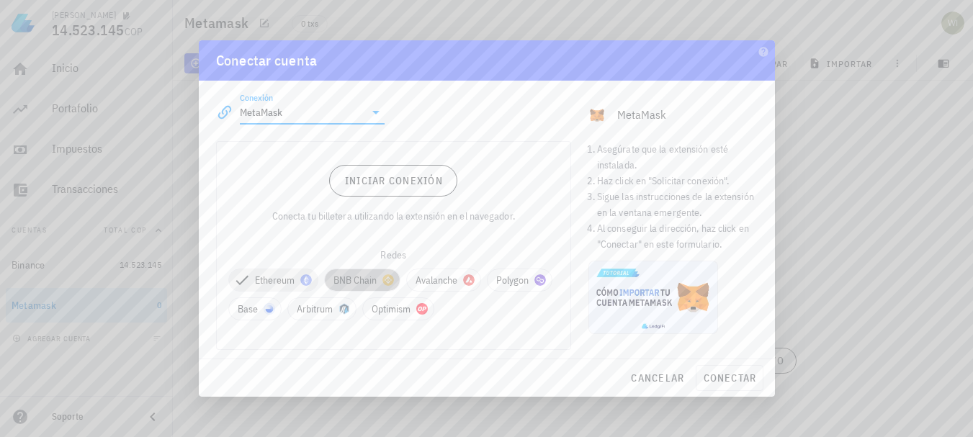
click at [358, 277] on span "BNB Chain" at bounding box center [362, 280] width 58 height 22
click at [253, 313] on span "Polygon" at bounding box center [261, 309] width 47 height 22
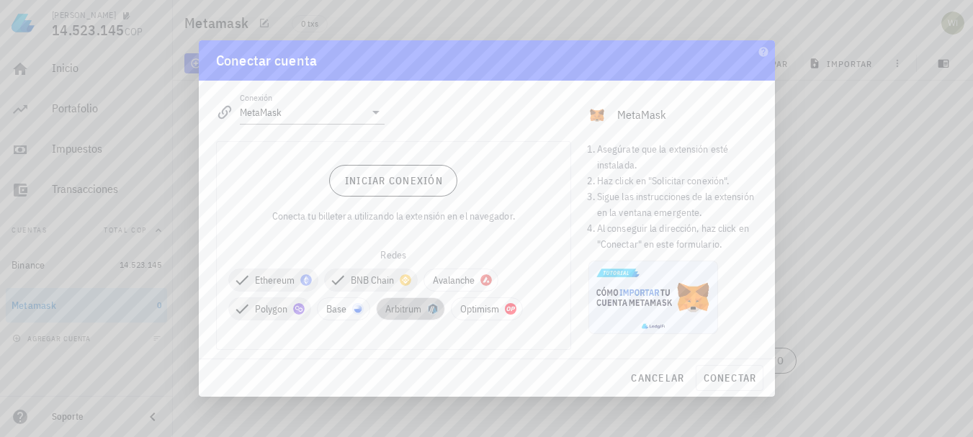
click at [405, 310] on span "Arbitrum" at bounding box center [410, 309] width 50 height 22
click at [461, 274] on span "Avalanche" at bounding box center [461, 280] width 56 height 22
click at [341, 311] on span "Base" at bounding box center [343, 309] width 35 height 22
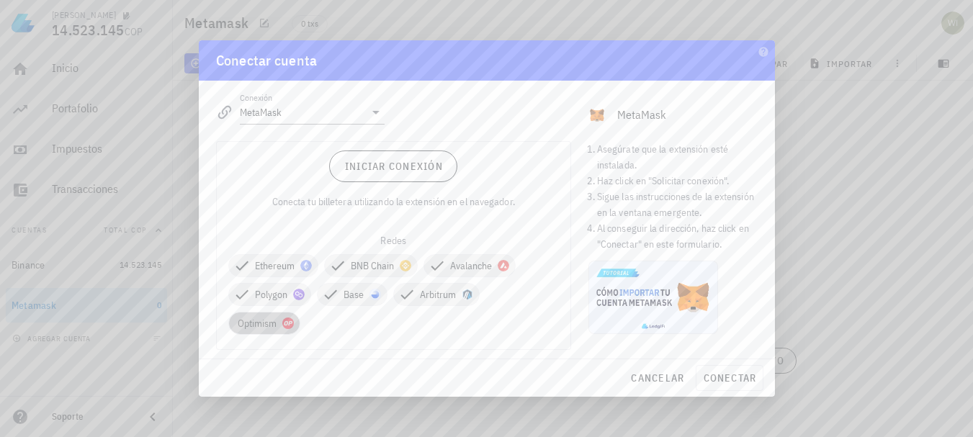
click at [257, 328] on span "Optimism" at bounding box center [264, 324] width 53 height 22
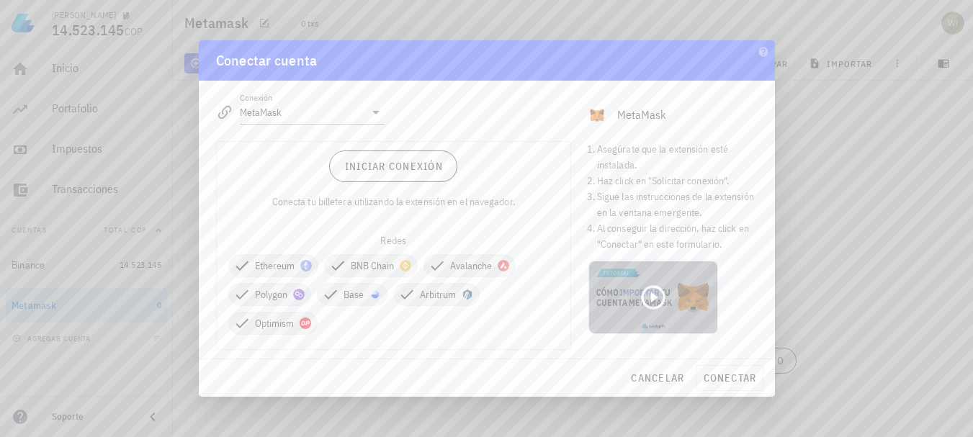
click at [657, 299] on icon at bounding box center [653, 297] width 29 height 29
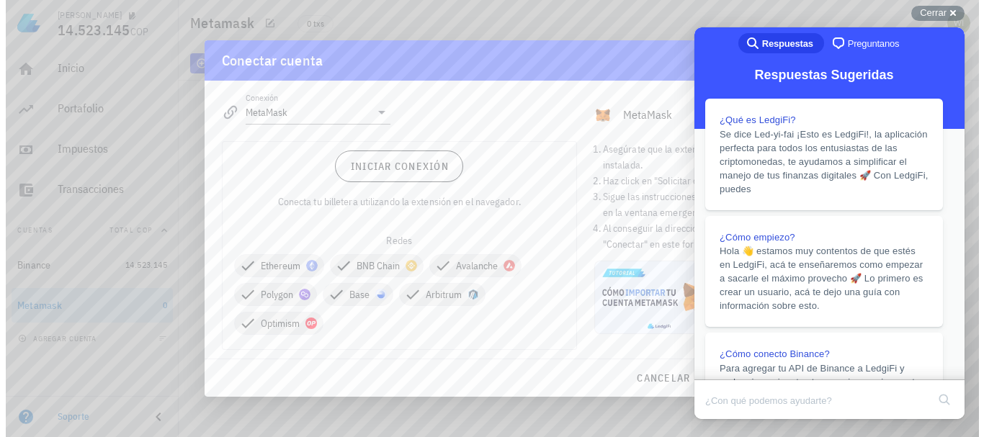
scroll to position [0, 0]
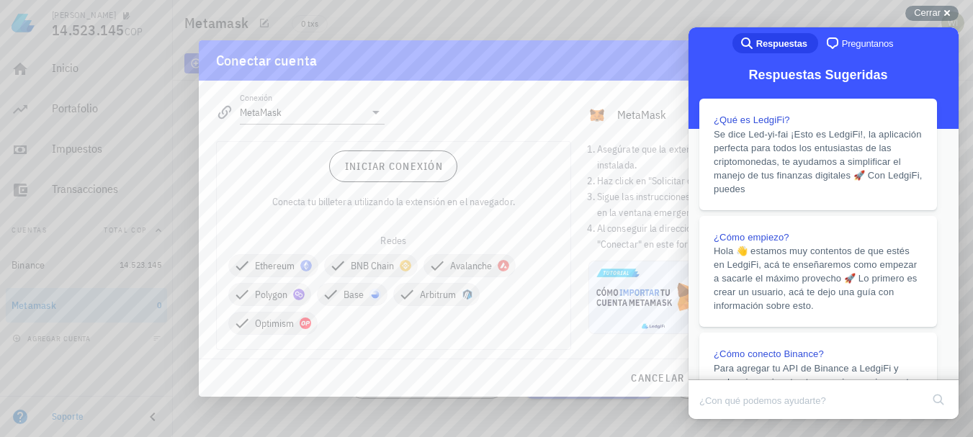
click at [525, 343] on div "Iniciar conexión Conecta tu billetera utilizando la extensión en el navegador. …" at bounding box center [394, 245] width 354 height 207
click at [932, 9] on span "Cerrar" at bounding box center [927, 12] width 27 height 11
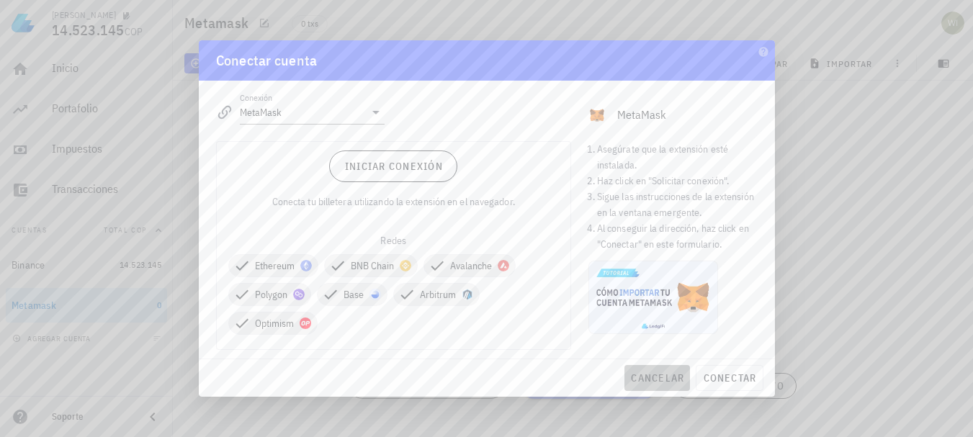
click at [671, 380] on span "cancelar" at bounding box center [657, 378] width 54 height 13
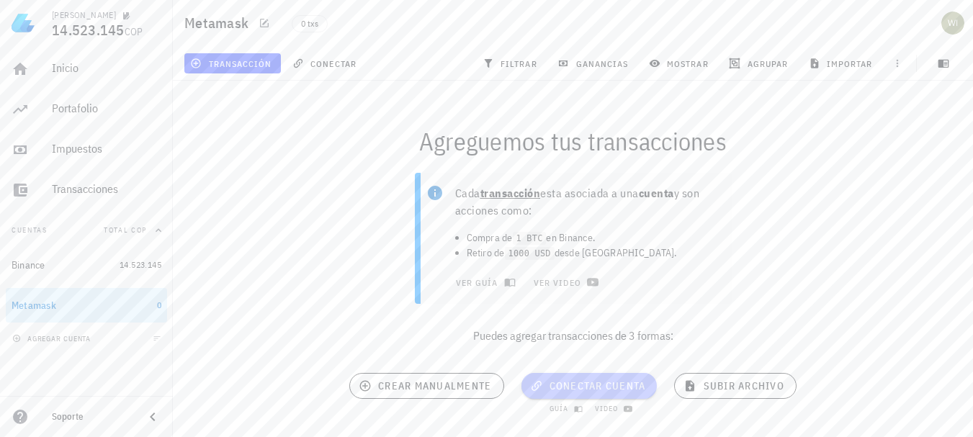
click at [626, 384] on span "conectar cuenta" at bounding box center [589, 385] width 113 height 13
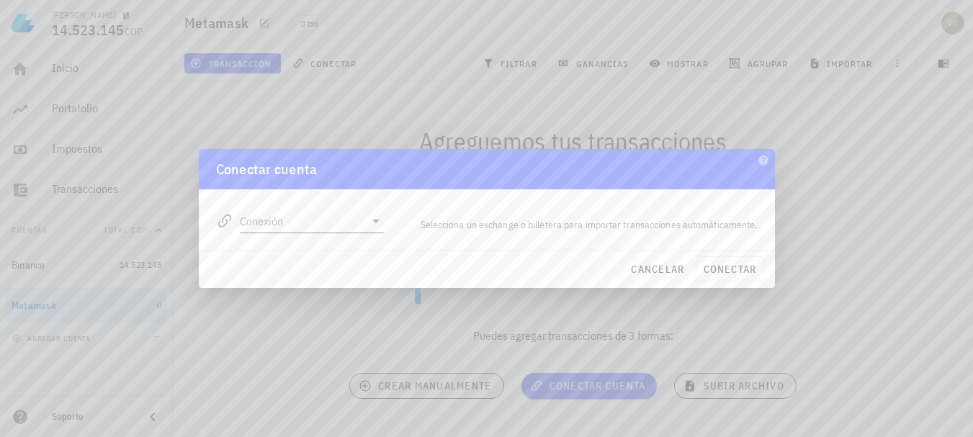
click at [374, 224] on icon at bounding box center [375, 220] width 17 height 17
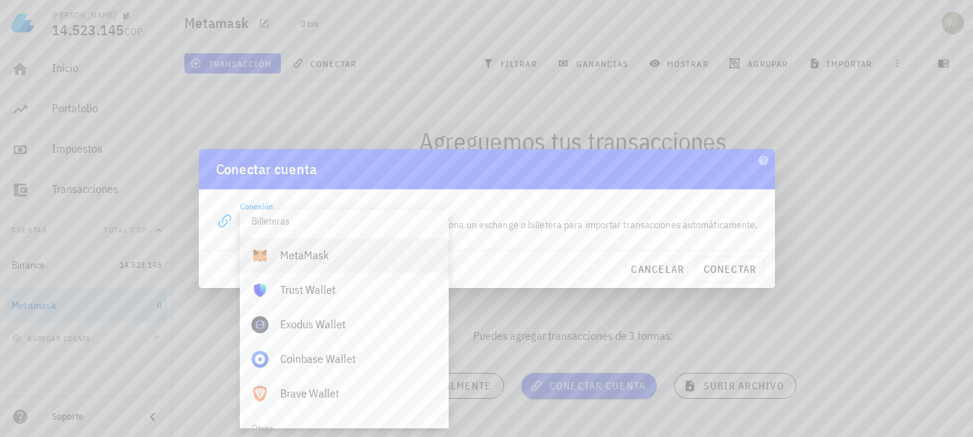
click at [310, 251] on div "MetaMask" at bounding box center [358, 255] width 157 height 14
type input "MetaMask"
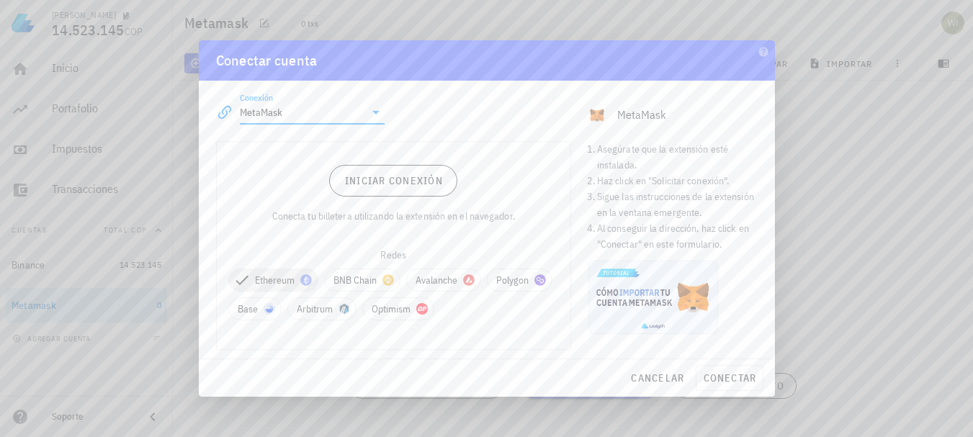
click at [860, 136] on div at bounding box center [486, 218] width 973 height 437
click at [357, 275] on span "BNB Chain" at bounding box center [362, 280] width 58 height 22
click at [449, 274] on span "Avalanche" at bounding box center [461, 280] width 56 height 22
click at [258, 314] on span "Polygon" at bounding box center [261, 309] width 47 height 22
click at [405, 315] on span "Arbitrum" at bounding box center [410, 309] width 50 height 22
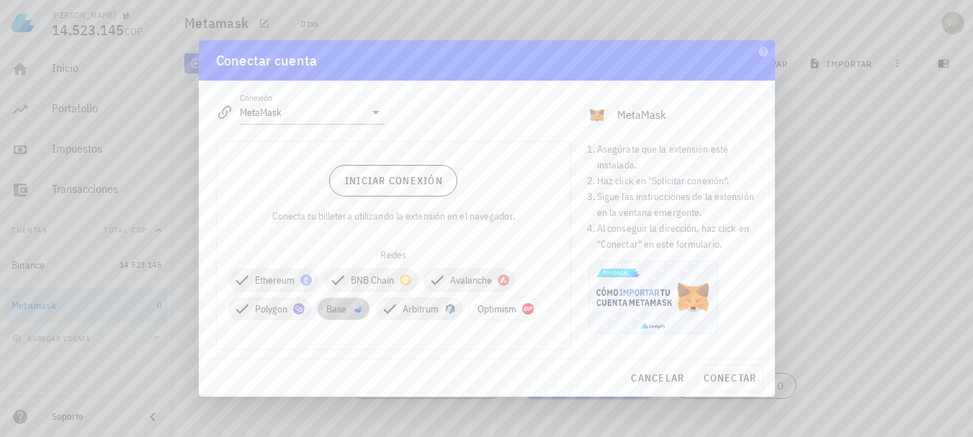
click at [336, 308] on span "Base" at bounding box center [343, 309] width 35 height 22
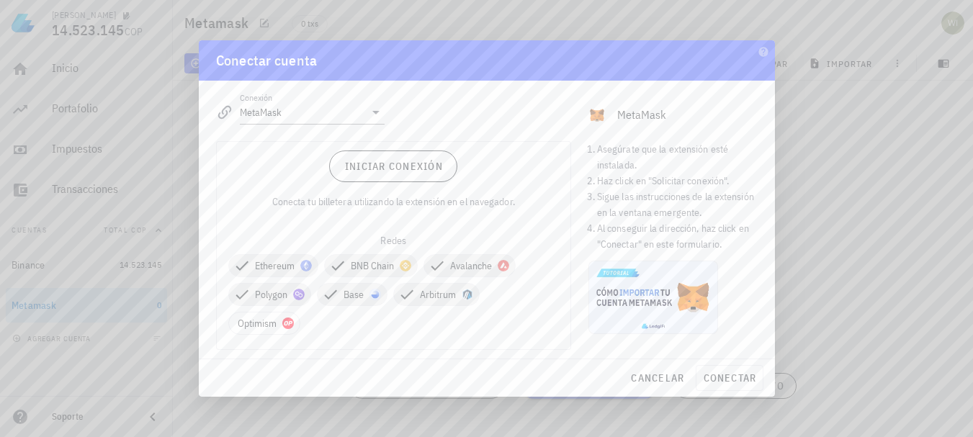
click at [256, 309] on div "Ethereum BNB Chain Avalanche Polygon Base Arbitrum Optimism" at bounding box center [393, 294] width 331 height 92
click at [256, 323] on span "Optimism" at bounding box center [264, 324] width 53 height 22
click at [405, 162] on span "Iniciar conexión" at bounding box center [393, 166] width 99 height 13
click at [403, 175] on div "Iniciar conexión Solicitando conexión, sigue las instrucciones en la ventana em…" at bounding box center [394, 245] width 354 height 207
click at [655, 373] on span "cancelar" at bounding box center [657, 378] width 54 height 13
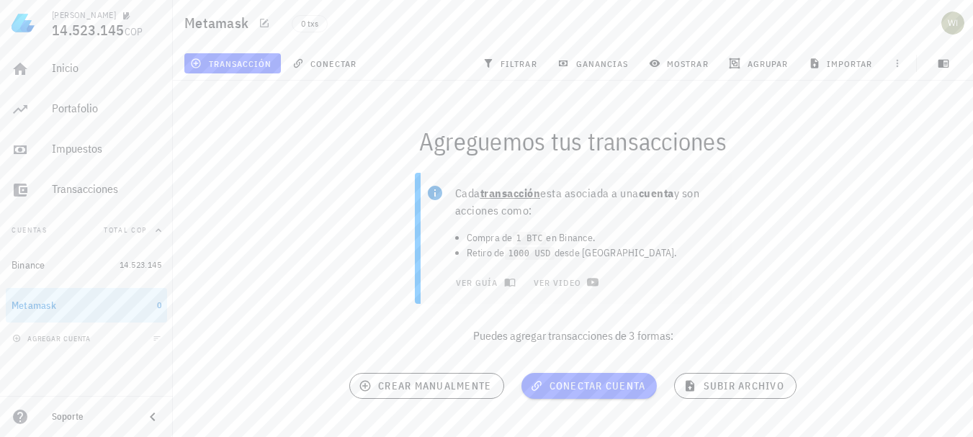
click at [911, 214] on div "Cada transacción esta asociada a una cuenta y son acciones como: Compra de 1 BT…" at bounding box center [572, 264] width 817 height 200
click at [593, 385] on span "conectar cuenta" at bounding box center [589, 385] width 113 height 13
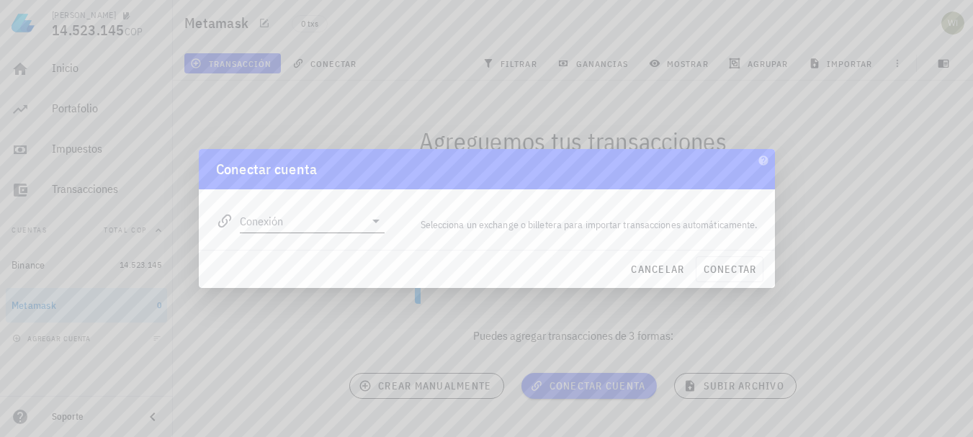
click at [374, 224] on icon at bounding box center [375, 220] width 17 height 17
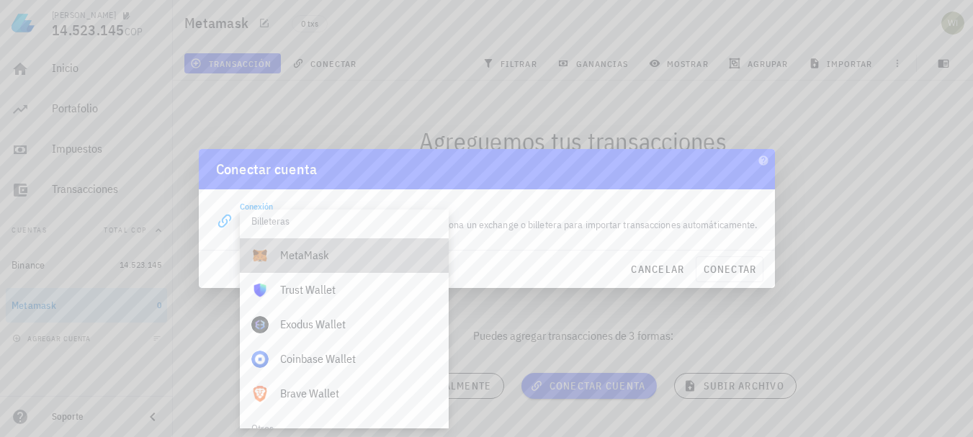
click at [298, 256] on div "MetaMask" at bounding box center [358, 255] width 157 height 14
type input "MetaMask"
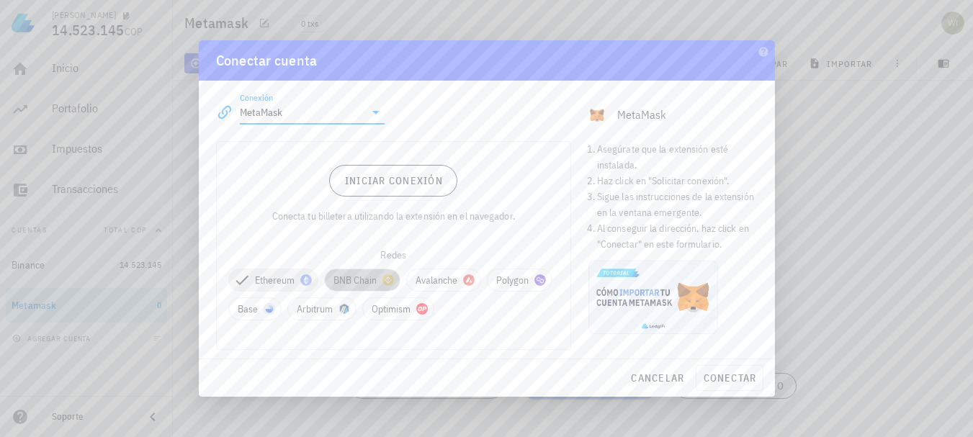
click at [365, 275] on span "BNB Chain" at bounding box center [362, 280] width 58 height 22
click at [268, 309] on span "Polygon" at bounding box center [261, 309] width 47 height 22
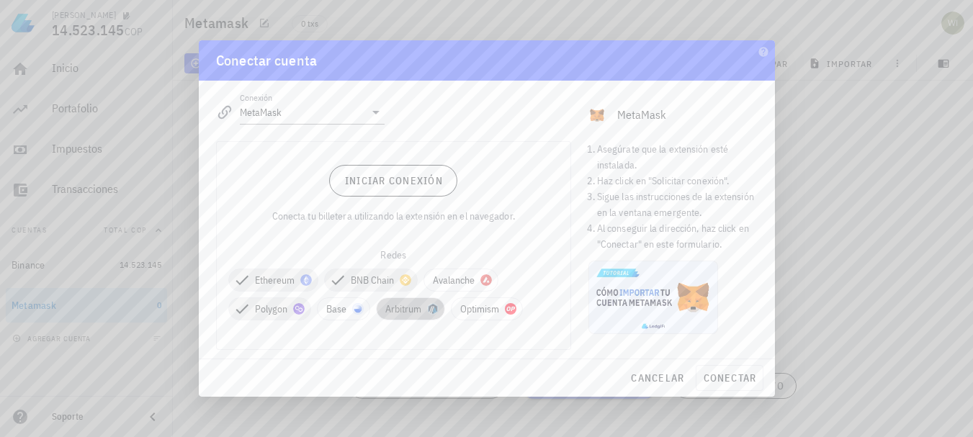
click at [404, 307] on span "Arbitrum" at bounding box center [410, 309] width 50 height 22
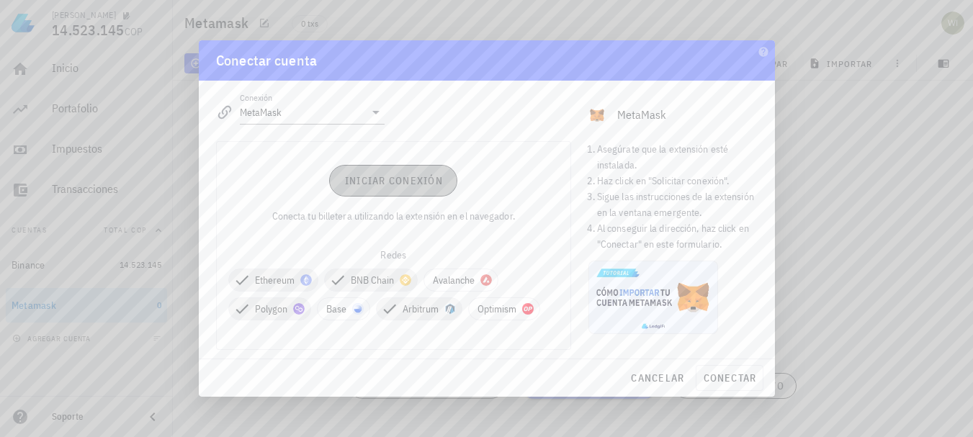
click at [380, 176] on span "Iniciar conexión" at bounding box center [393, 180] width 99 height 13
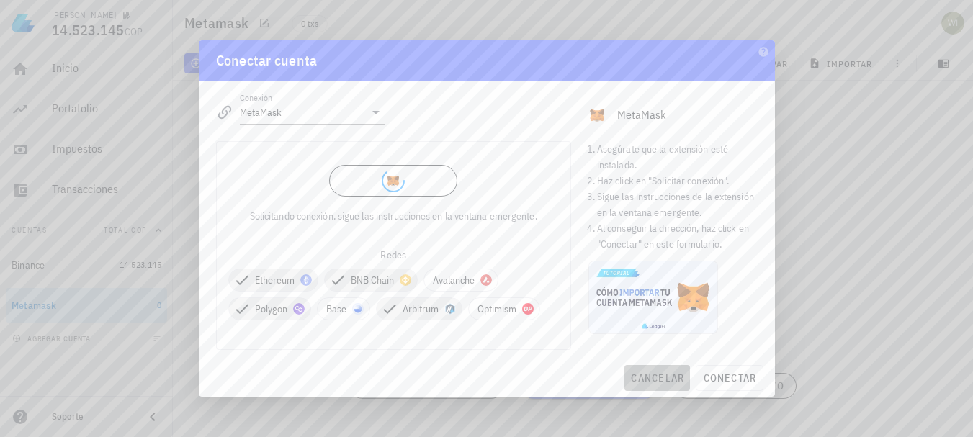
click at [657, 378] on span "cancelar" at bounding box center [657, 378] width 54 height 13
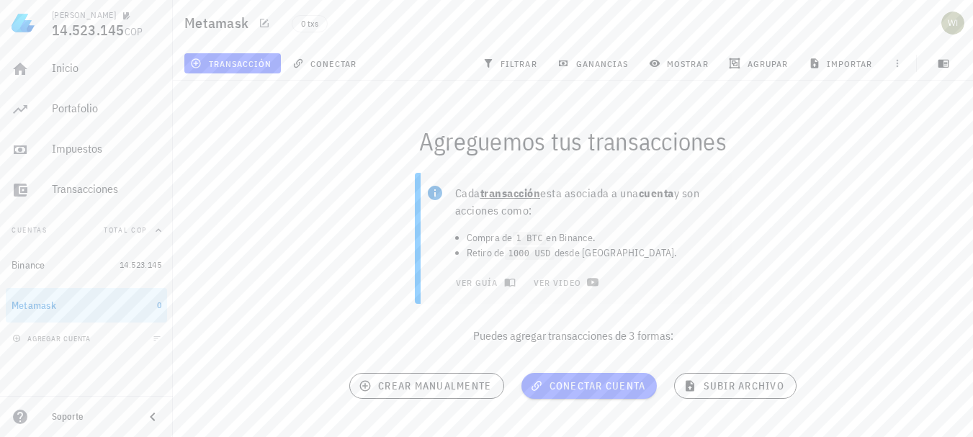
click at [899, 202] on div "Cada transacción esta asociada a una cuenta y son acciones como: Compra de 1 BT…" at bounding box center [572, 264] width 817 height 200
click at [871, 181] on div "Cada transacción esta asociada a una cuenta y son acciones como: Compra de 1 BT…" at bounding box center [572, 264] width 817 height 200
click at [928, 212] on div "Cada transacción esta asociada a una cuenta y son acciones como: Compra de 1 BT…" at bounding box center [572, 264] width 817 height 200
click at [583, 382] on span "conectar cuenta" at bounding box center [589, 385] width 113 height 13
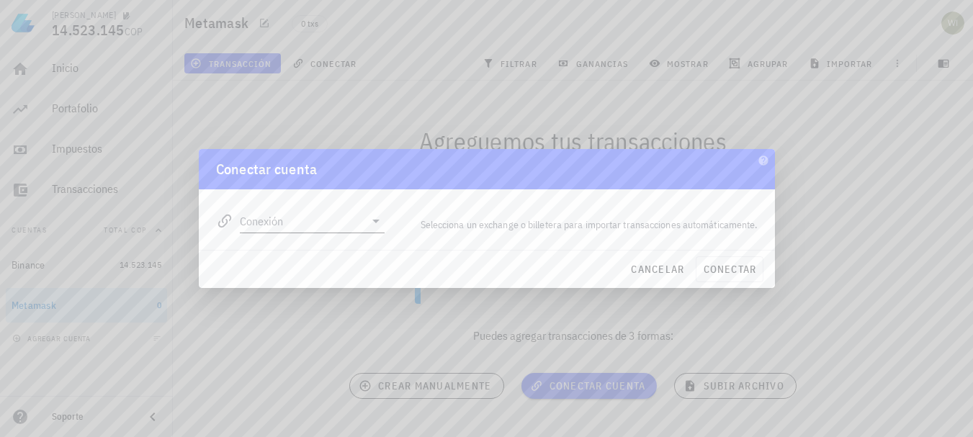
click at [373, 223] on icon at bounding box center [375, 220] width 17 height 17
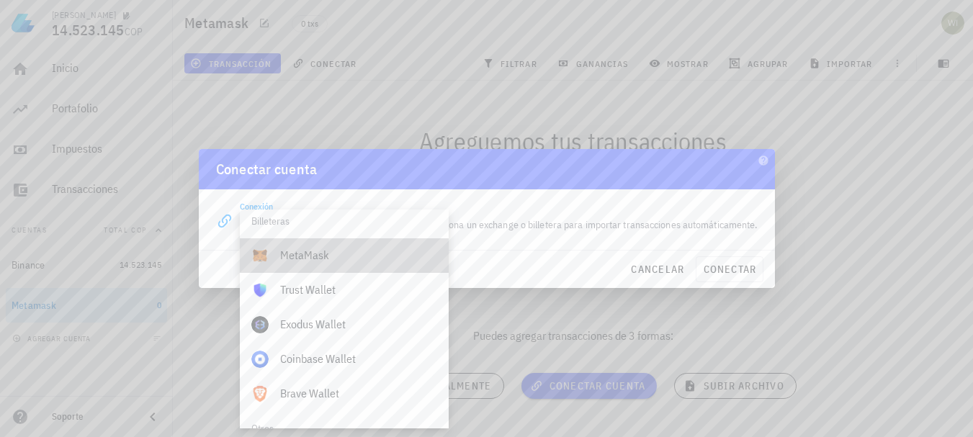
click at [320, 249] on div "MetaMask" at bounding box center [358, 255] width 157 height 14
type input "MetaMask"
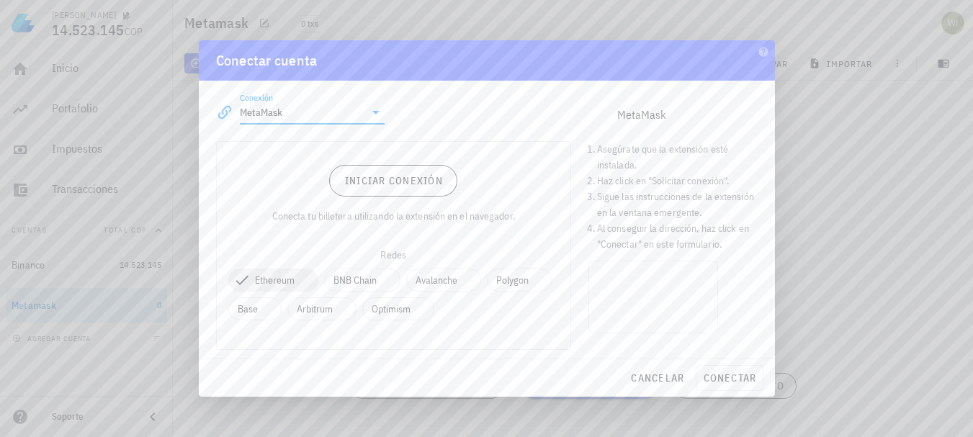
click at [320, 249] on div "Conectar cuenta Conexión MetaMask editar MetaMask Asegúrate que la extensión es…" at bounding box center [487, 218] width 576 height 356
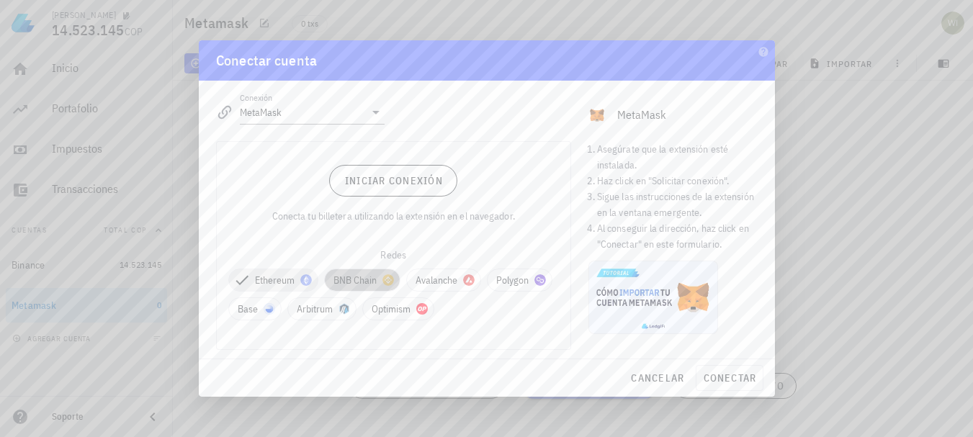
click at [350, 281] on span "BNB Chain" at bounding box center [362, 280] width 58 height 22
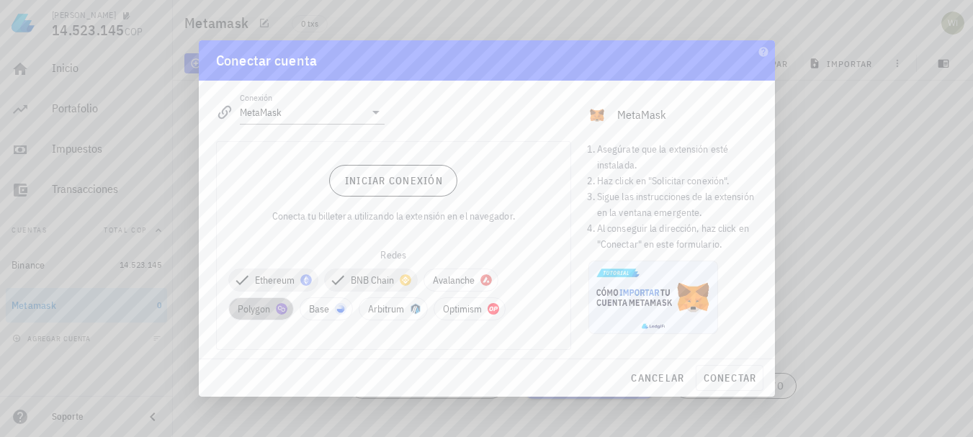
click at [243, 309] on span "Polygon" at bounding box center [261, 309] width 47 height 22
click at [425, 306] on span "Arbitrum" at bounding box center [410, 309] width 50 height 22
click at [353, 312] on div at bounding box center [358, 309] width 12 height 12
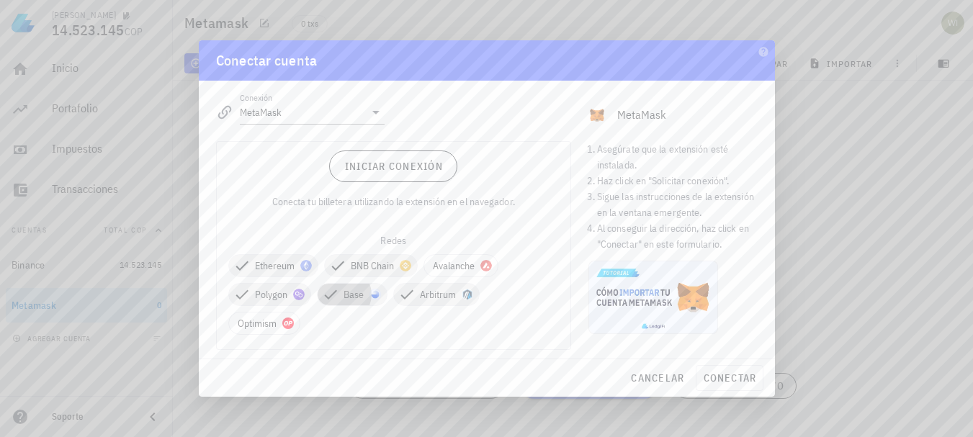
click at [353, 312] on div "Ethereum BNB Chain Avalanche Polygon Base Arbitrum Optimism" at bounding box center [393, 294] width 331 height 92
click at [451, 261] on span "Avalanche" at bounding box center [461, 266] width 56 height 22
click at [272, 317] on span "Optimism" at bounding box center [264, 324] width 53 height 22
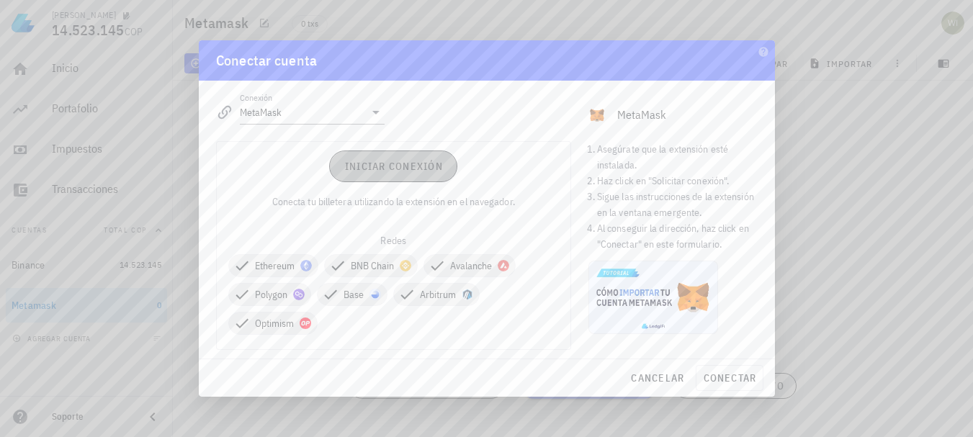
click at [423, 176] on button "Iniciar conexión" at bounding box center [393, 166] width 128 height 32
click at [650, 372] on span "cancelar" at bounding box center [657, 378] width 54 height 13
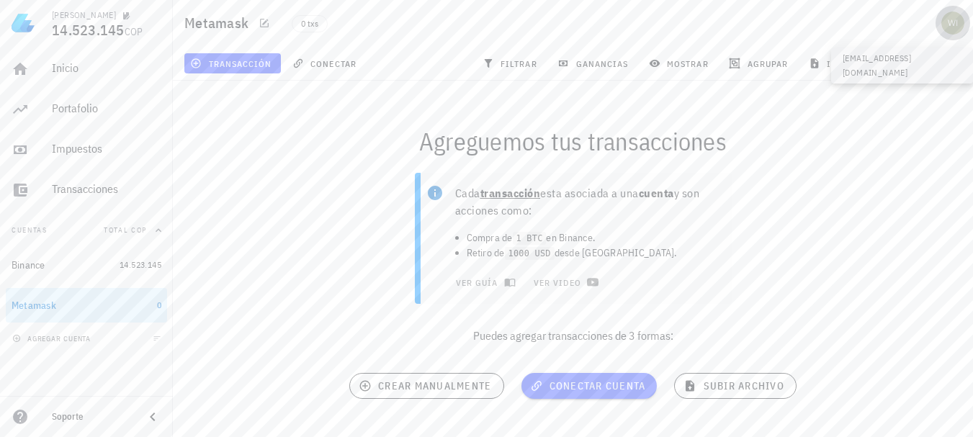
click at [958, 19] on div "avatar" at bounding box center [952, 23] width 23 height 23
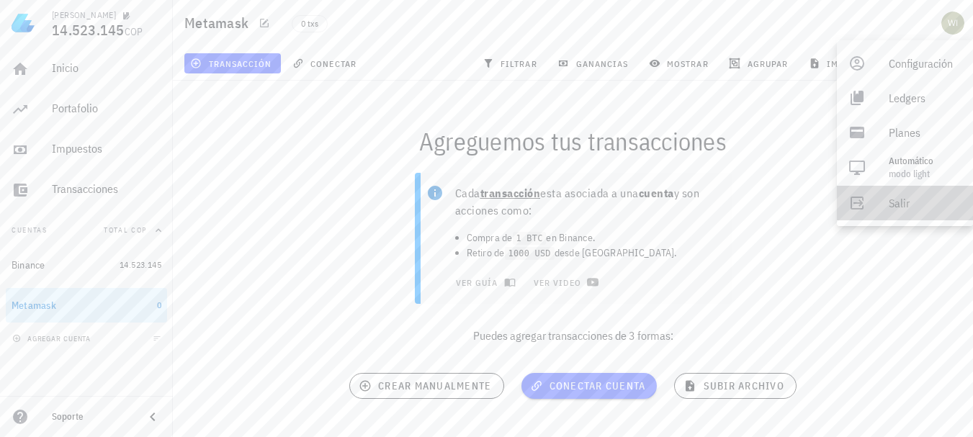
click at [899, 205] on div "Salir" at bounding box center [925, 203] width 73 height 29
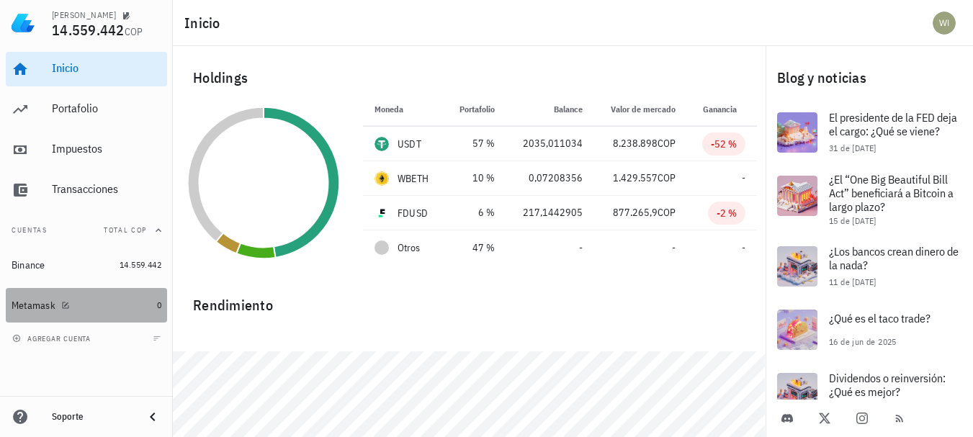
click at [57, 308] on div at bounding box center [62, 305] width 14 height 12
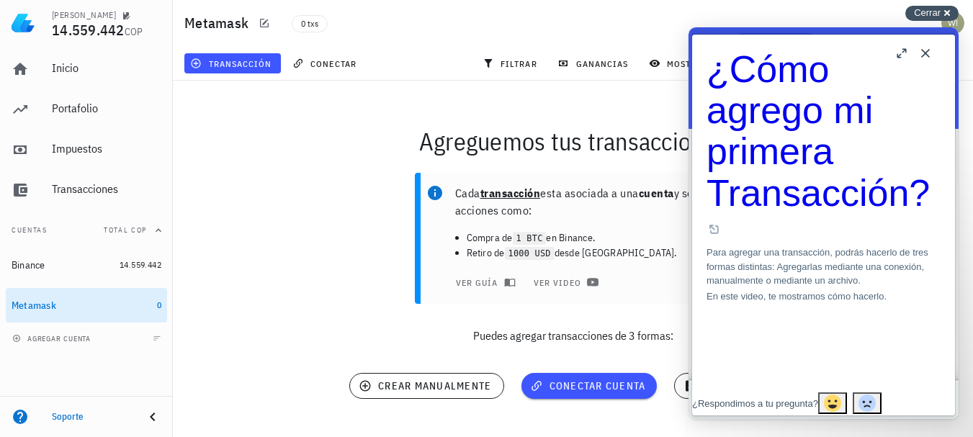
click at [925, 10] on span "Cerrar" at bounding box center [927, 12] width 27 height 11
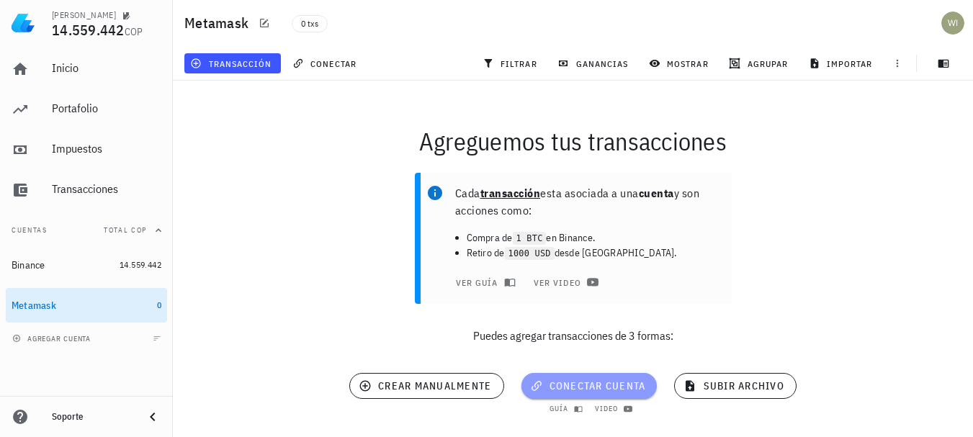
click at [588, 380] on span "conectar cuenta" at bounding box center [589, 385] width 113 height 13
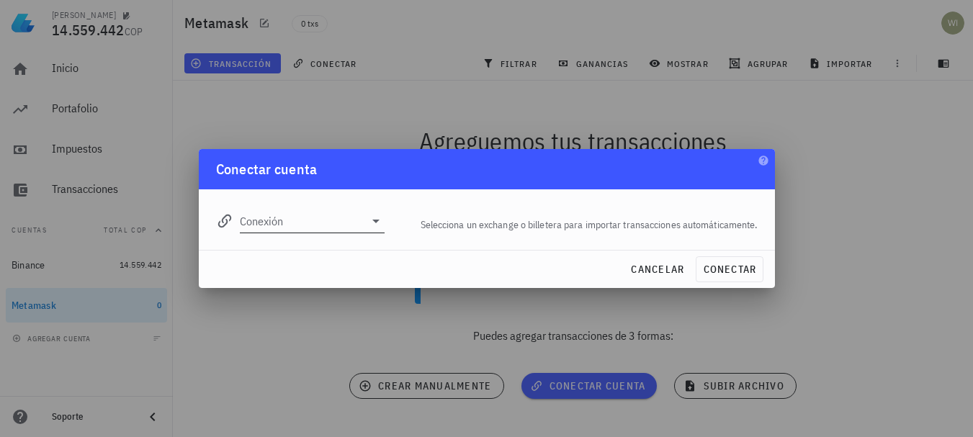
click at [376, 221] on icon at bounding box center [375, 222] width 7 height 4
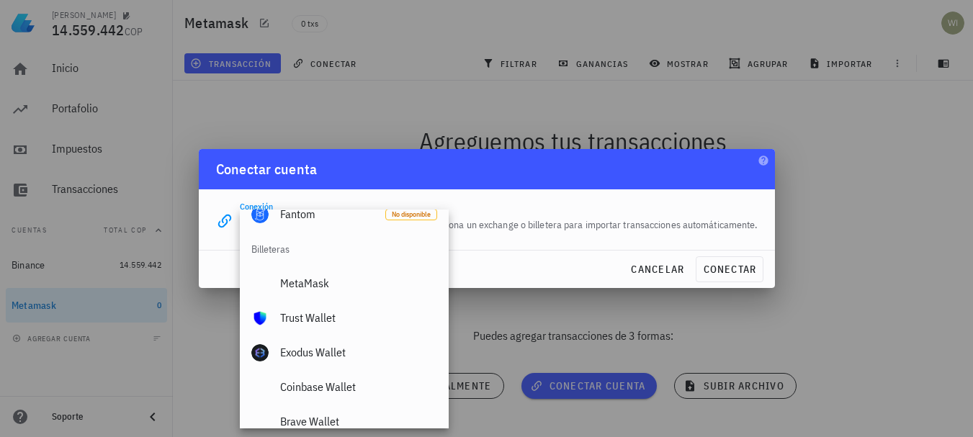
scroll to position [945, 0]
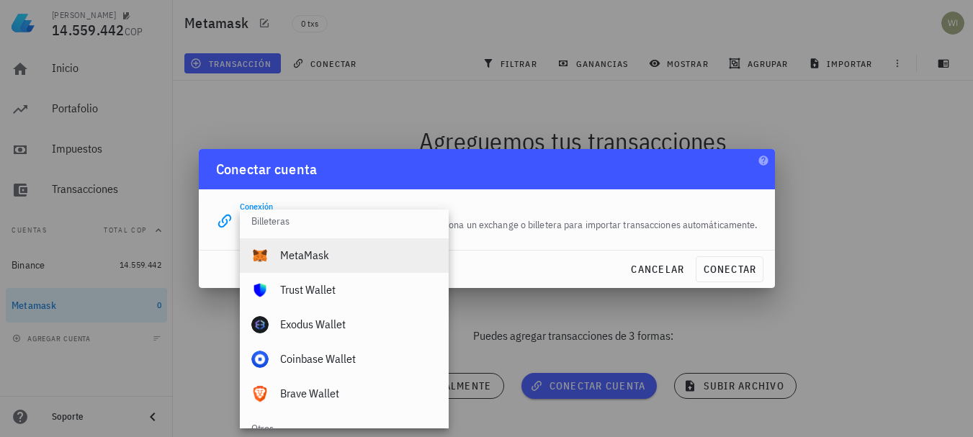
click at [313, 262] on div "MetaMask" at bounding box center [358, 255] width 157 height 14
type input "MetaMask"
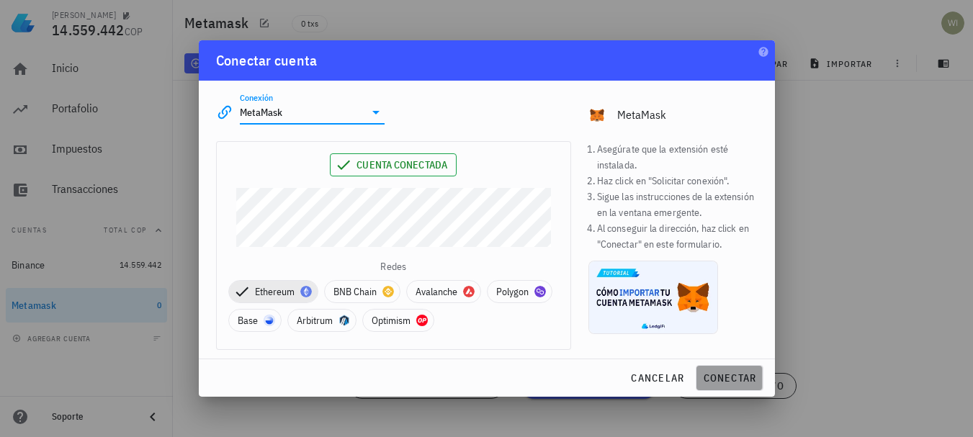
click at [735, 374] on span "conectar" at bounding box center [729, 378] width 54 height 13
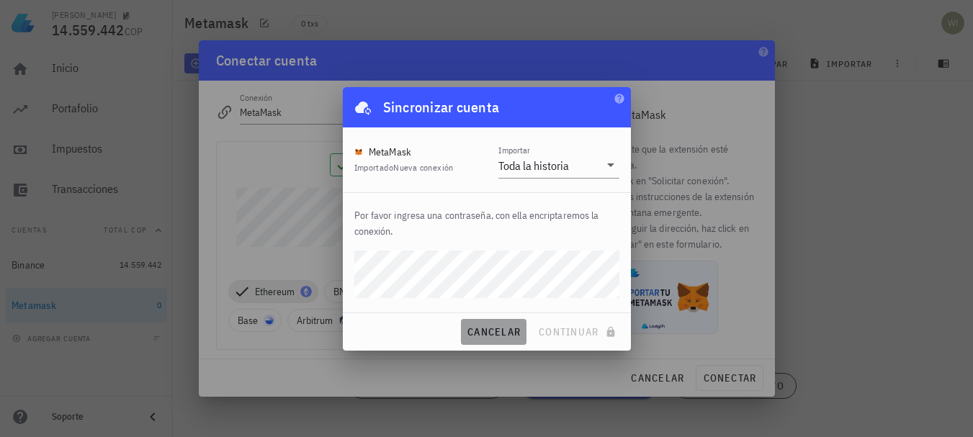
click at [510, 327] on span "cancelar" at bounding box center [494, 331] width 54 height 13
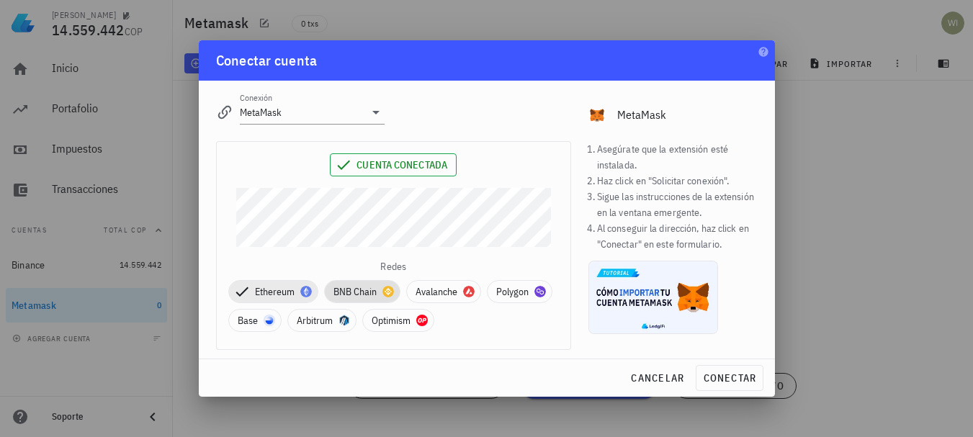
click at [369, 289] on span "BNB Chain" at bounding box center [362, 292] width 58 height 22
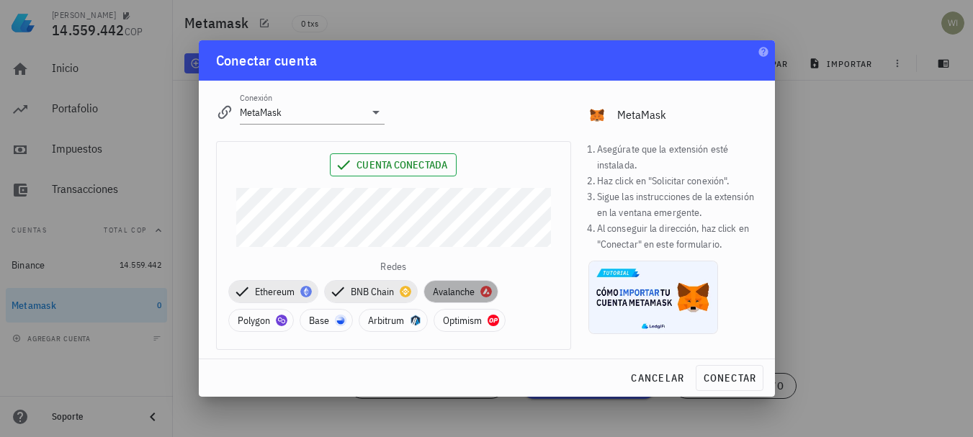
click at [454, 290] on span "Avalanche" at bounding box center [461, 292] width 56 height 22
click at [256, 323] on span "Polygon" at bounding box center [261, 321] width 47 height 22
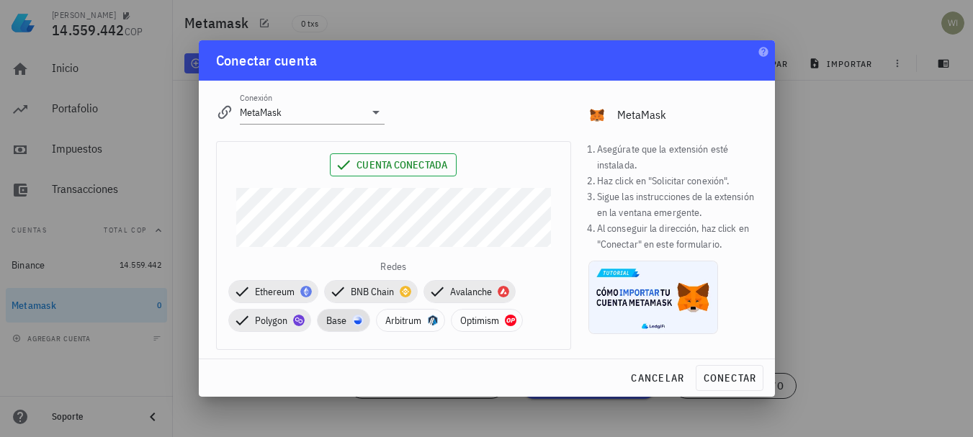
click at [343, 318] on span "Base" at bounding box center [343, 321] width 35 height 22
click at [422, 317] on span "Arbitrum" at bounding box center [428, 321] width 50 height 22
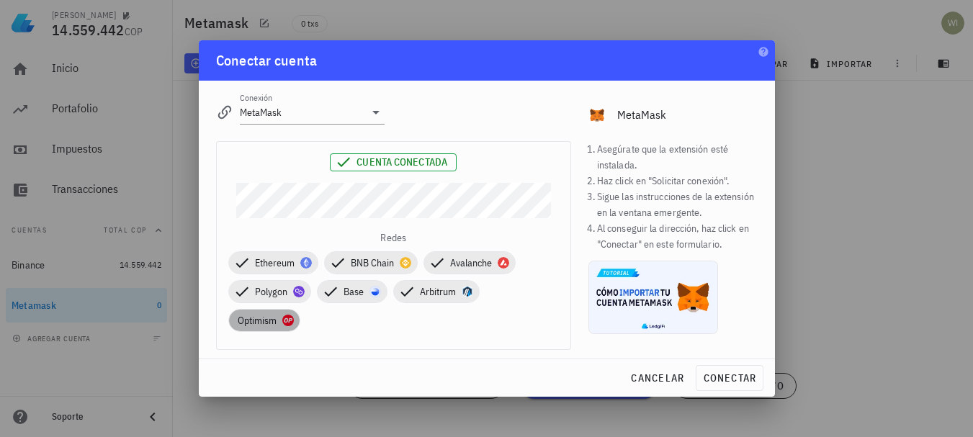
click at [261, 322] on span "Optimism" at bounding box center [264, 321] width 53 height 22
click at [740, 375] on span "conectar" at bounding box center [729, 378] width 54 height 13
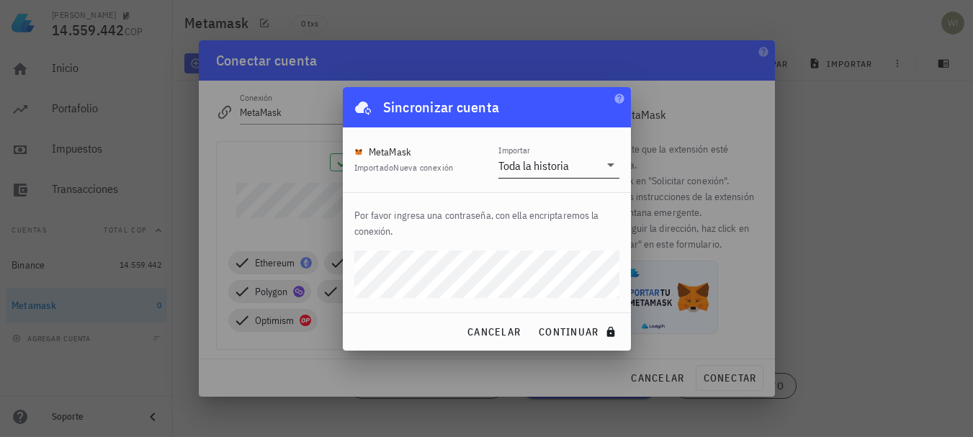
click at [608, 165] on icon at bounding box center [610, 164] width 17 height 17
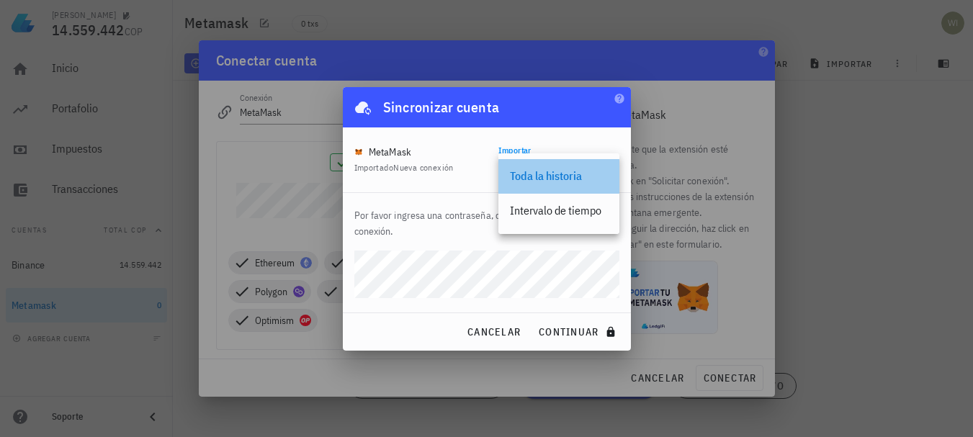
click at [547, 174] on div "Toda la historia" at bounding box center [559, 176] width 98 height 14
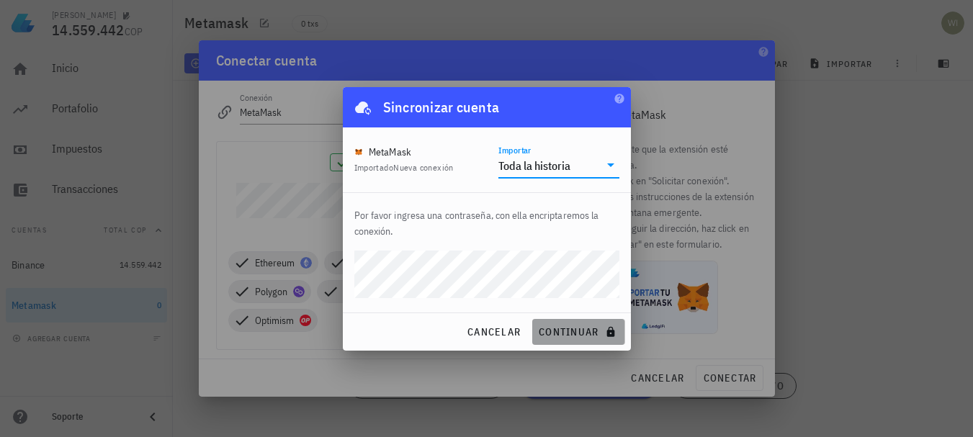
click at [565, 328] on span "continuar" at bounding box center [578, 331] width 81 height 13
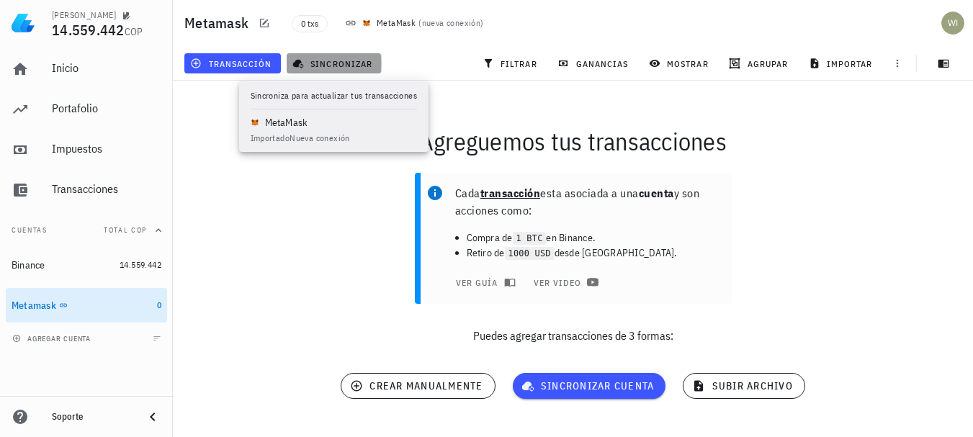
click at [341, 68] on span "sincronizar" at bounding box center [333, 64] width 77 height 12
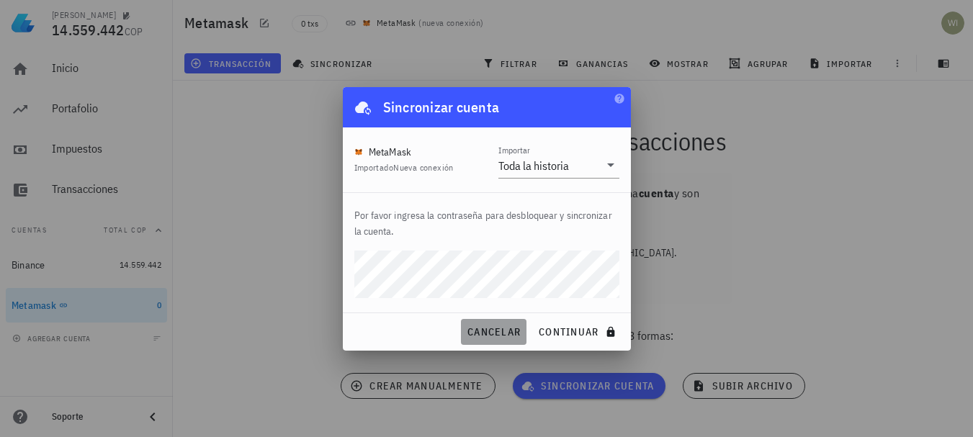
click at [503, 336] on span "cancelar" at bounding box center [494, 331] width 54 height 13
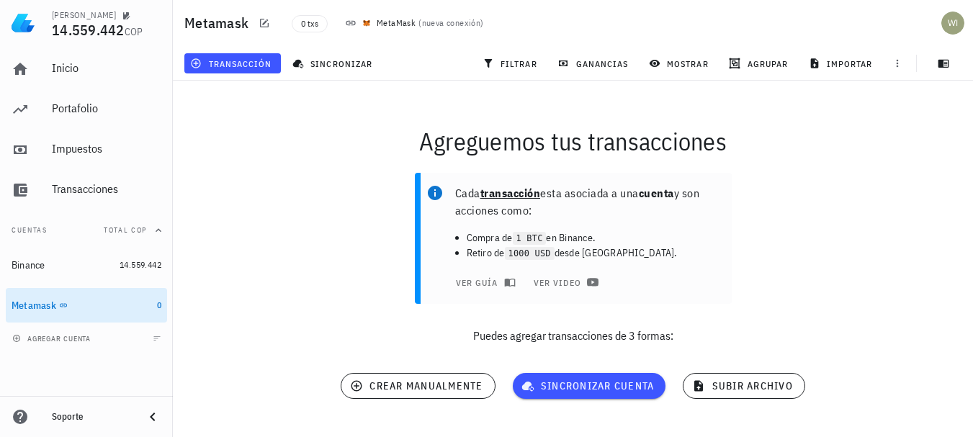
click at [298, 132] on div "Agreguemos tus transacciones" at bounding box center [572, 141] width 817 height 46
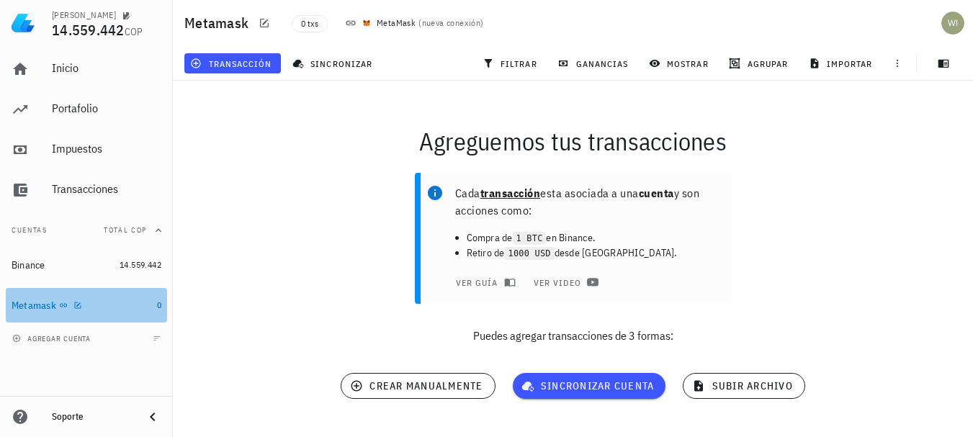
click at [61, 311] on div "Metamask" at bounding box center [82, 306] width 140 height 14
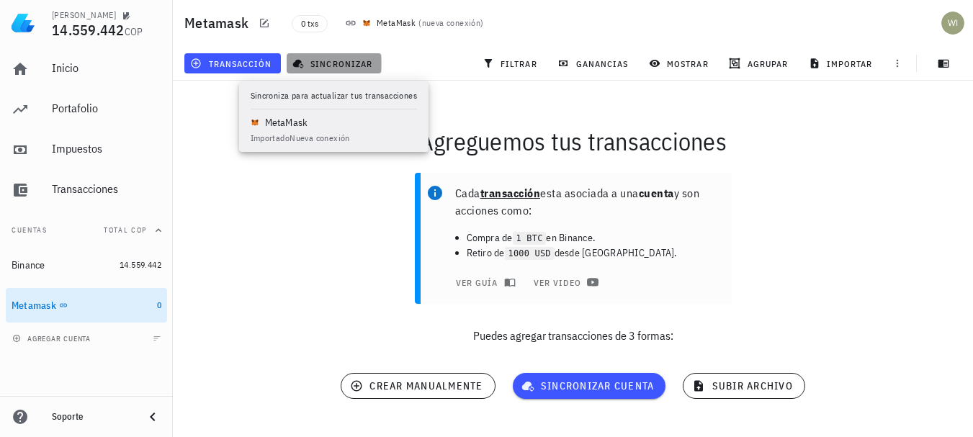
click at [336, 63] on span "sincronizar" at bounding box center [333, 64] width 77 height 12
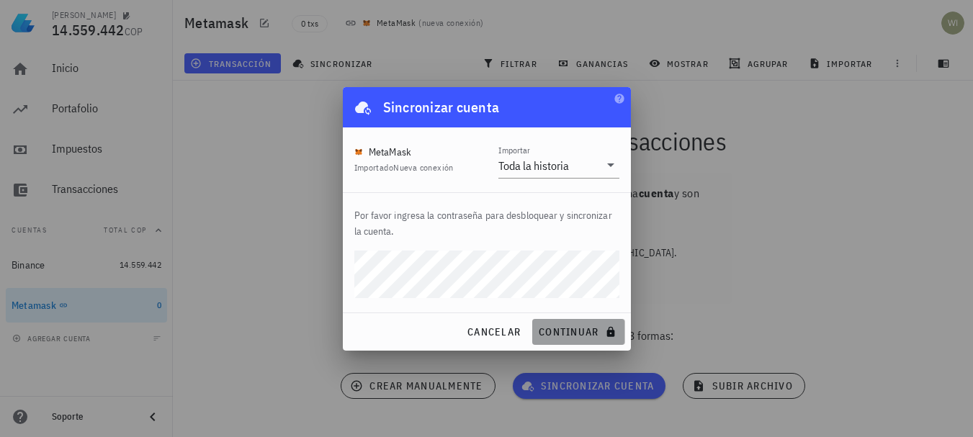
click at [568, 335] on span "continuar" at bounding box center [578, 331] width 81 height 13
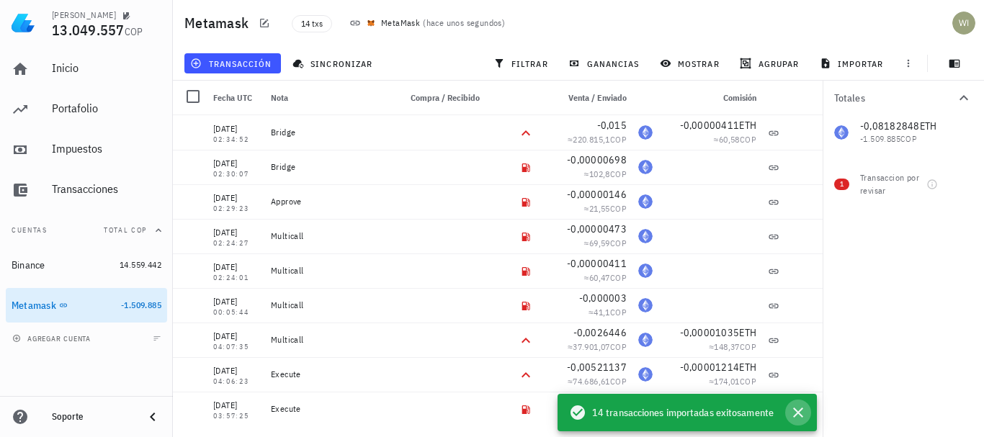
click at [797, 413] on icon "button" at bounding box center [798, 413] width 10 height 10
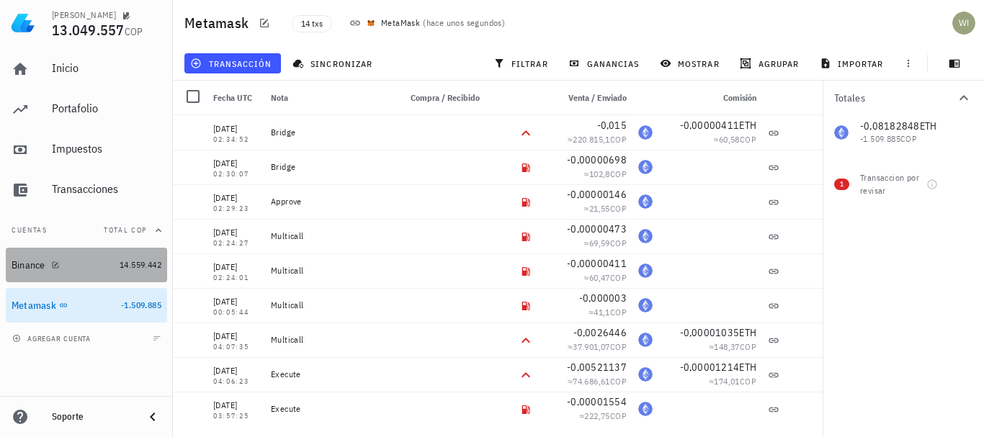
click at [91, 269] on div "Binance" at bounding box center [63, 266] width 102 height 14
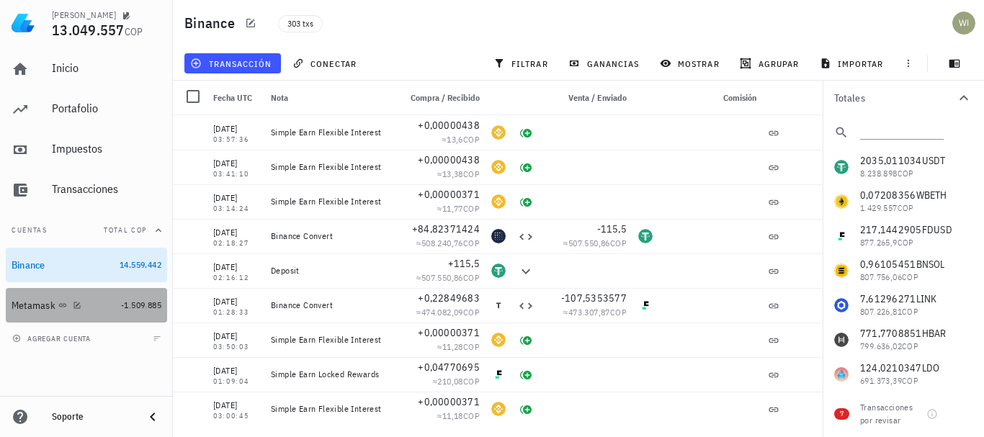
click at [90, 307] on div "Metamask" at bounding box center [64, 306] width 104 height 14
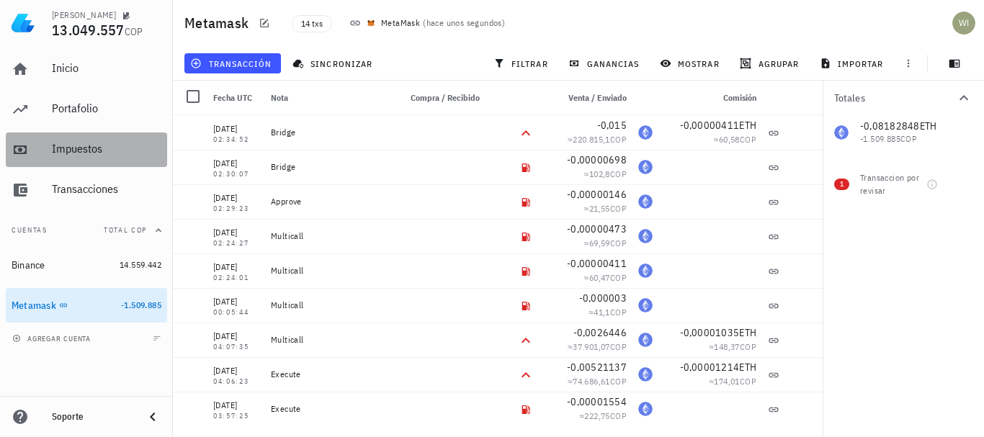
click at [99, 154] on div "Impuestos" at bounding box center [106, 149] width 109 height 14
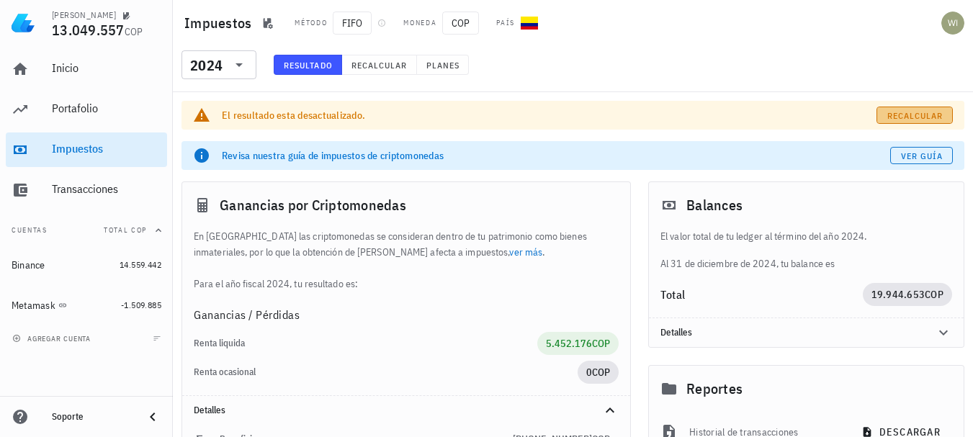
click at [909, 116] on span "Recalcular" at bounding box center [914, 115] width 57 height 11
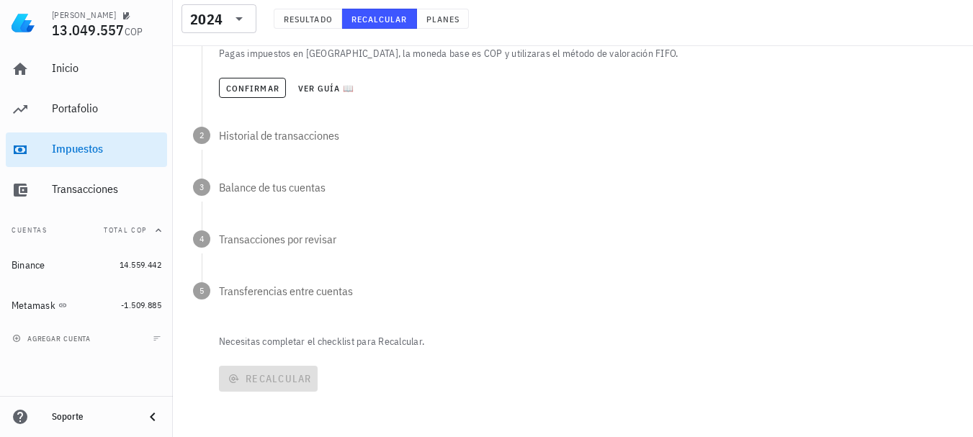
scroll to position [250, 0]
click at [263, 85] on span "Confirmar" at bounding box center [252, 87] width 54 height 11
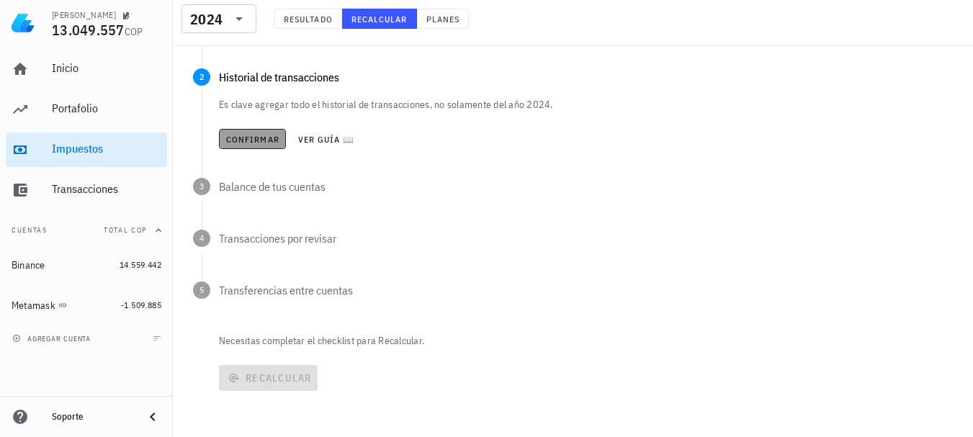
click at [257, 140] on span "Confirmar" at bounding box center [252, 139] width 54 height 11
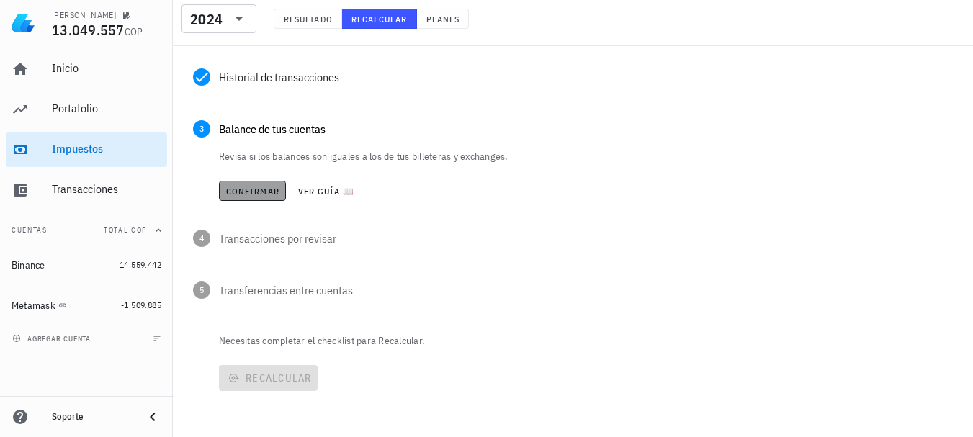
click at [258, 194] on span "Confirmar" at bounding box center [252, 191] width 54 height 11
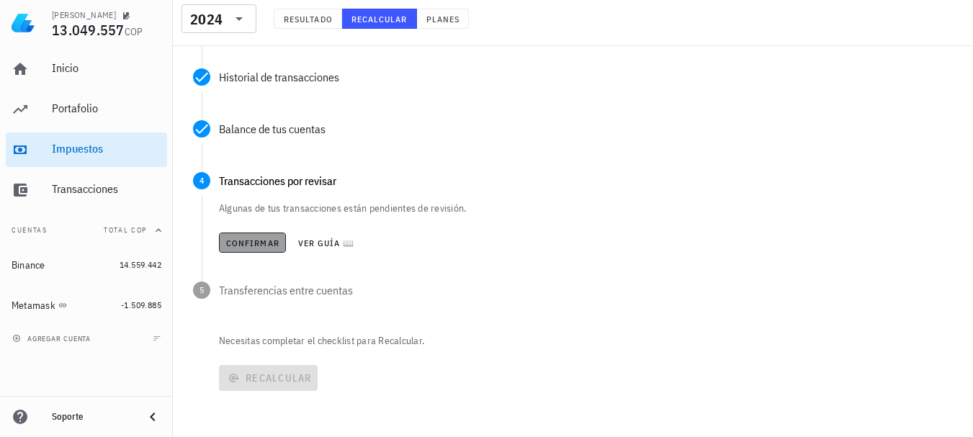
click at [256, 243] on span "Confirmar" at bounding box center [252, 243] width 54 height 11
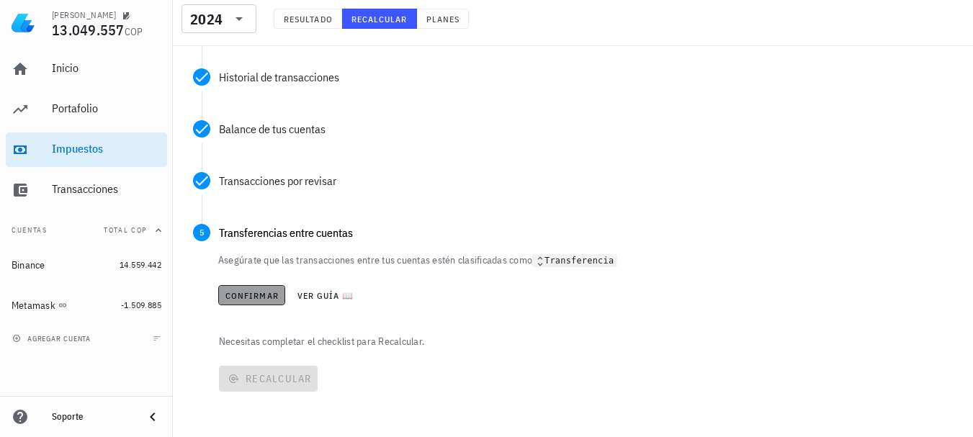
click at [256, 292] on span "Confirmar" at bounding box center [252, 295] width 54 height 11
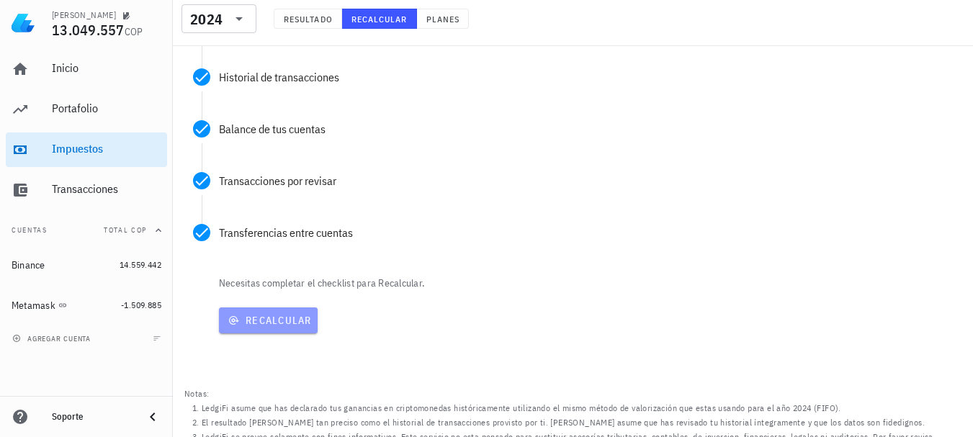
click at [277, 328] on button "Recalcular" at bounding box center [268, 320] width 99 height 26
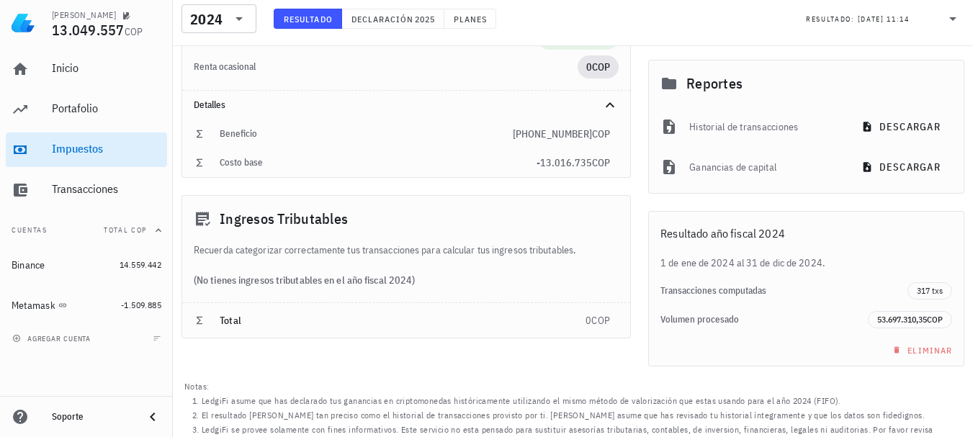
scroll to position [284, 0]
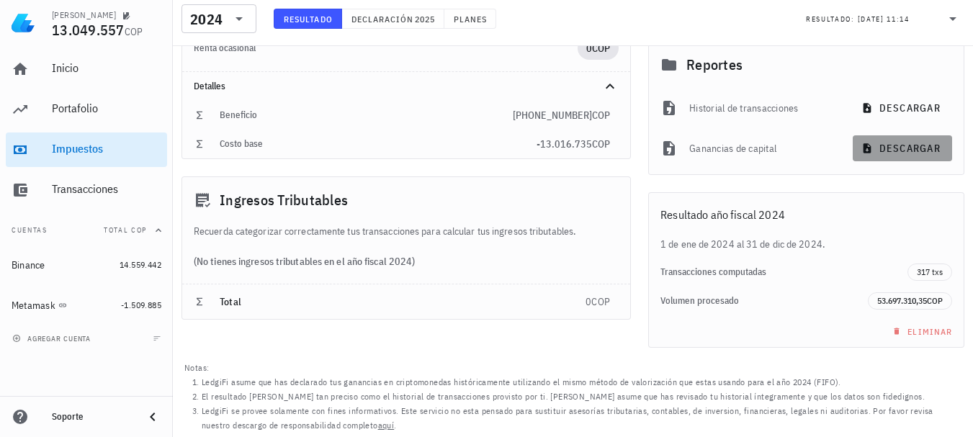
click at [912, 152] on span "descargar" at bounding box center [902, 148] width 76 height 13
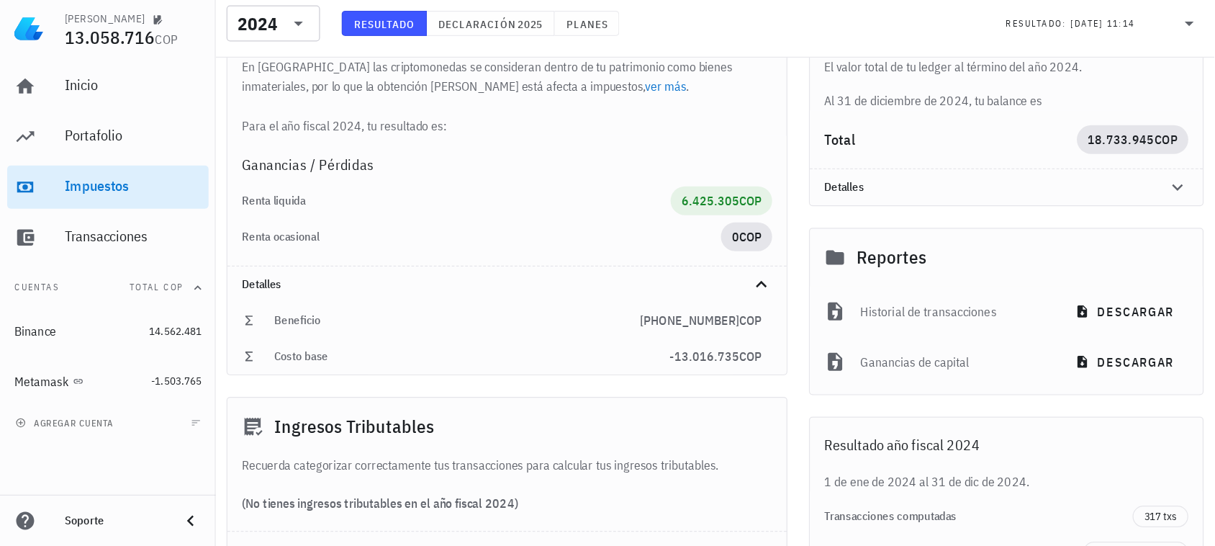
scroll to position [144, 0]
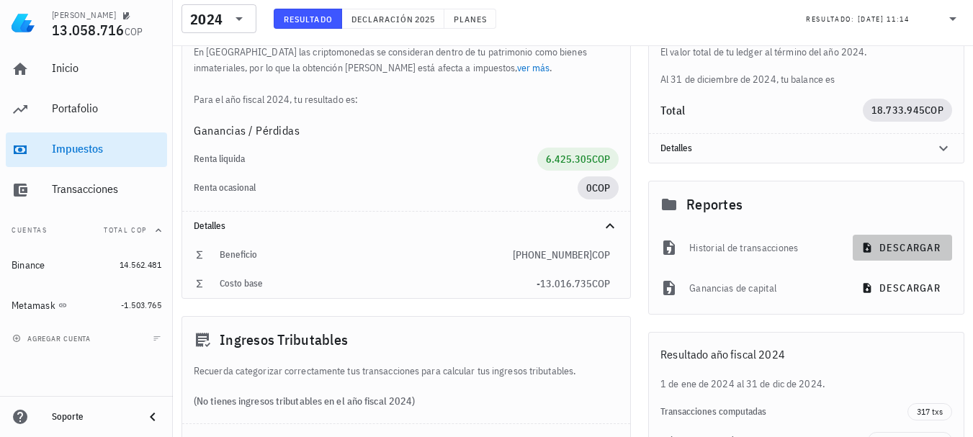
click at [898, 243] on span "descargar" at bounding box center [902, 247] width 76 height 13
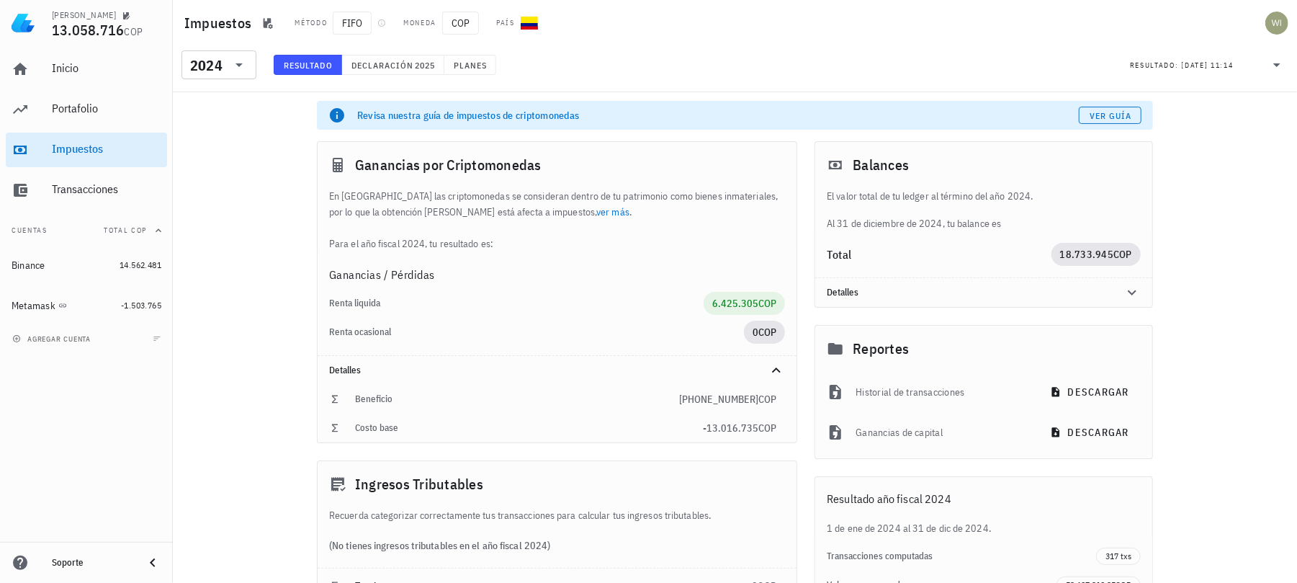
scroll to position [38, 0]
